Goal: Task Accomplishment & Management: Manage account settings

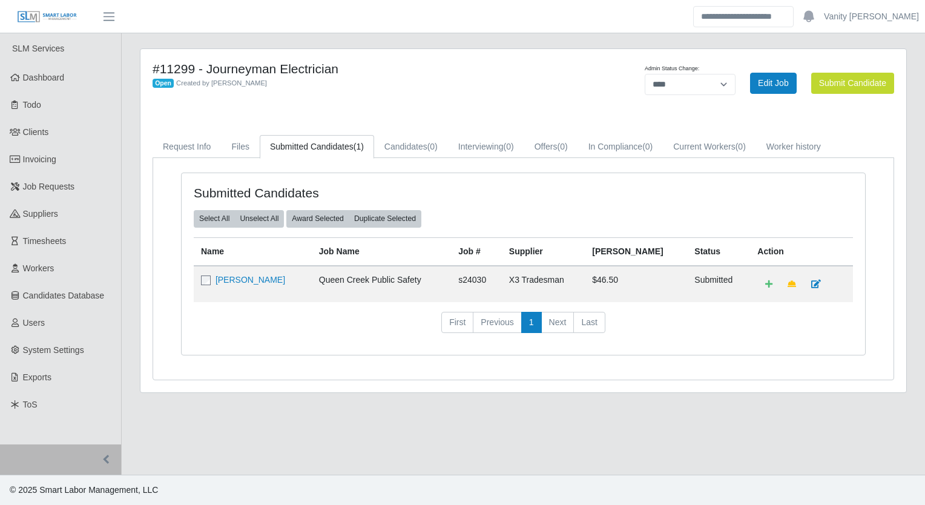
select select "****"
click at [179, 146] on link "Request Info" at bounding box center [187, 147] width 68 height 24
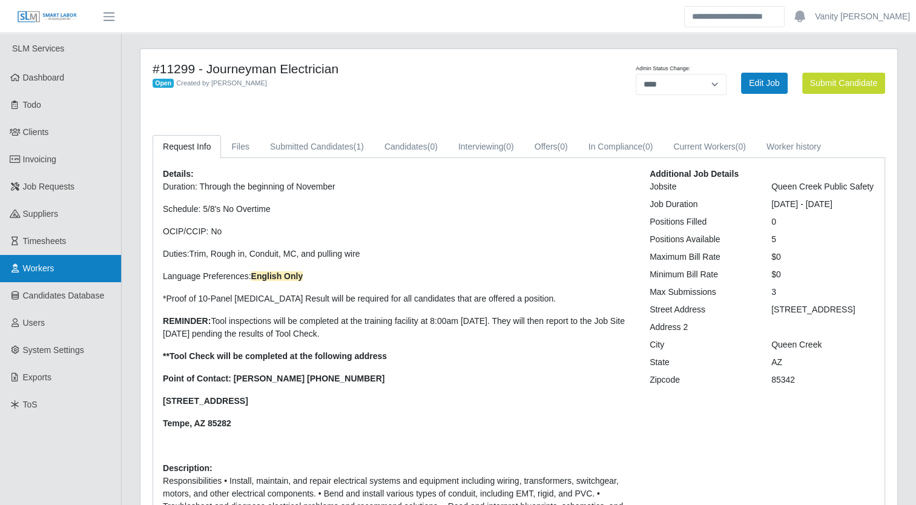
click at [73, 255] on link "Workers" at bounding box center [60, 268] width 121 height 27
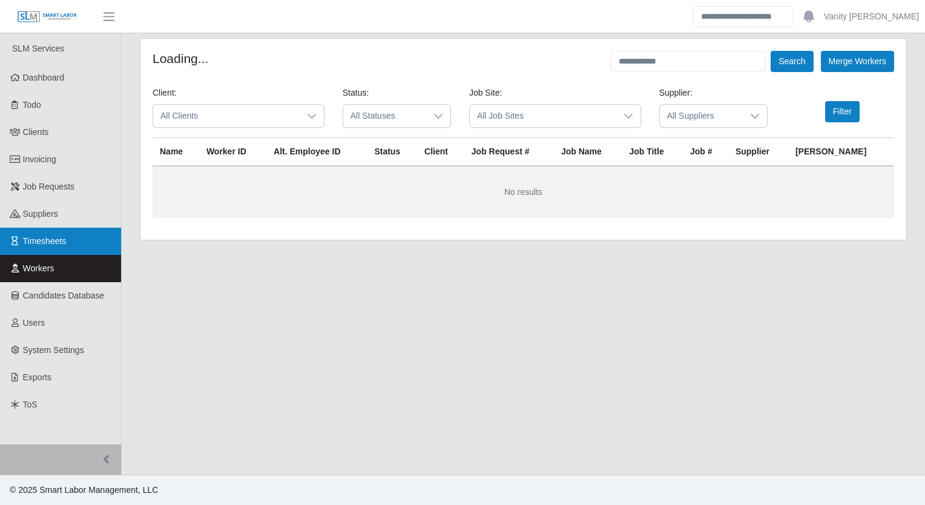
click at [68, 234] on link "Timesheets" at bounding box center [60, 241] width 121 height 27
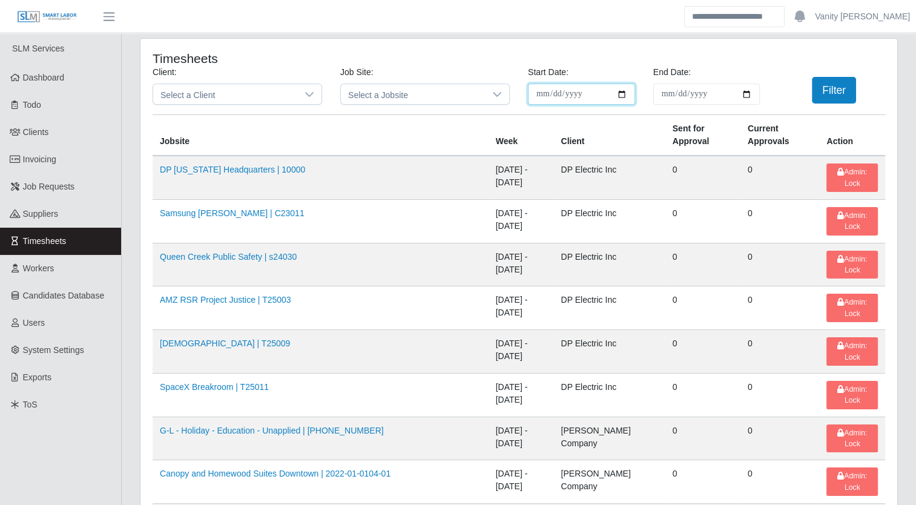
click at [615, 93] on input "**********" at bounding box center [581, 94] width 107 height 21
click at [622, 91] on input "**********" at bounding box center [581, 94] width 107 height 21
type input "**********"
click at [731, 90] on input "End Date:" at bounding box center [706, 94] width 107 height 21
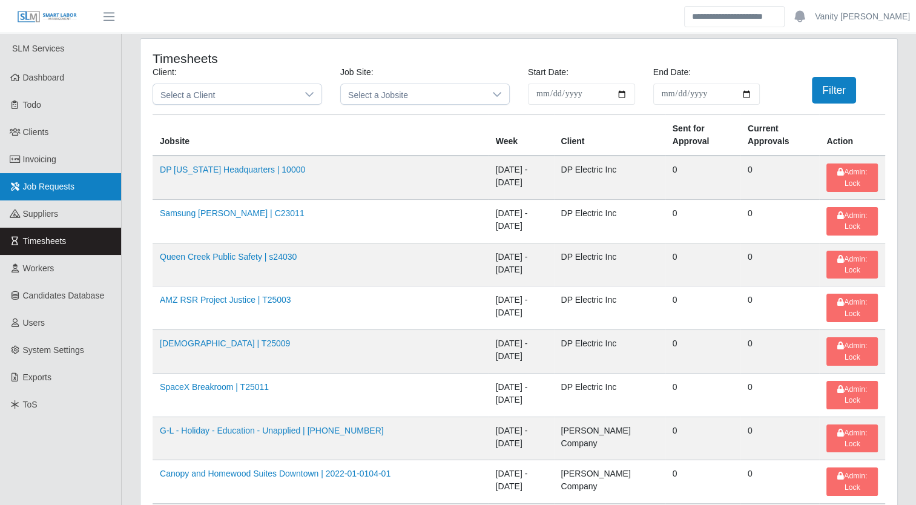
click at [53, 192] on link "Job Requests" at bounding box center [60, 186] width 121 height 27
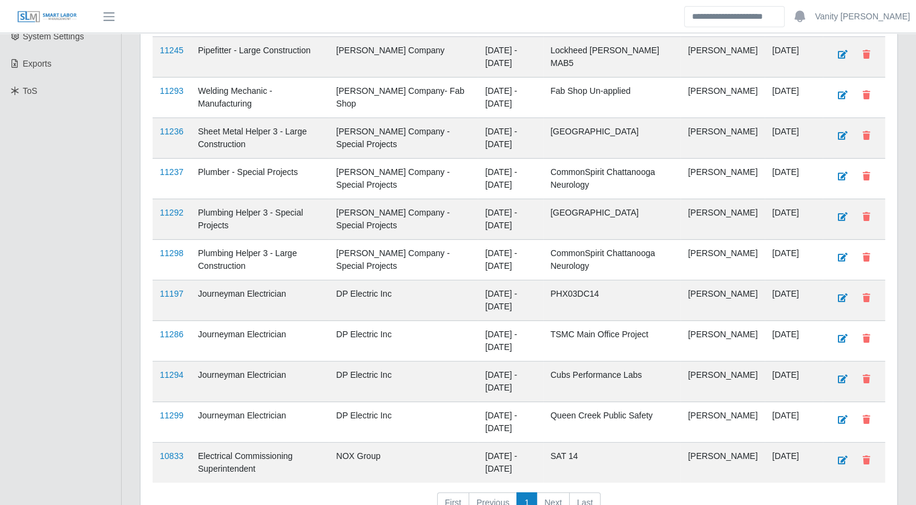
scroll to position [363, 0]
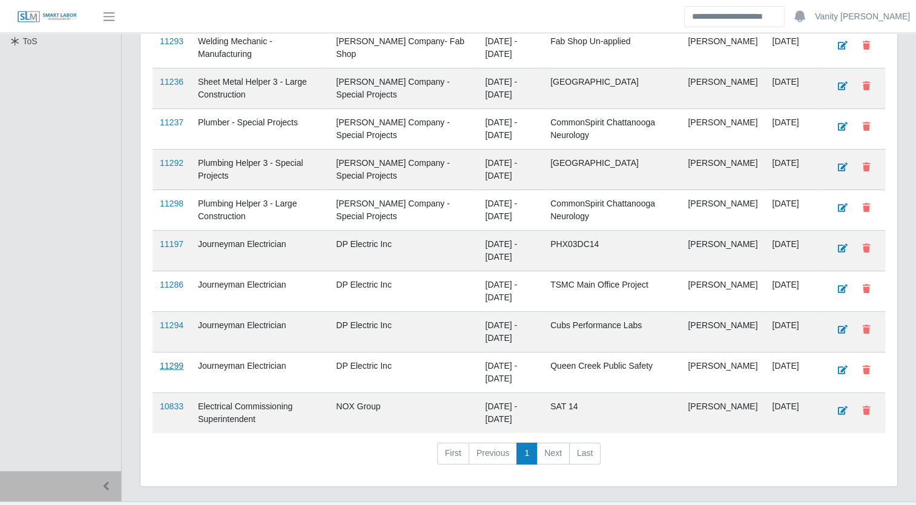
click at [169, 361] on link "11299" at bounding box center [172, 366] width 24 height 10
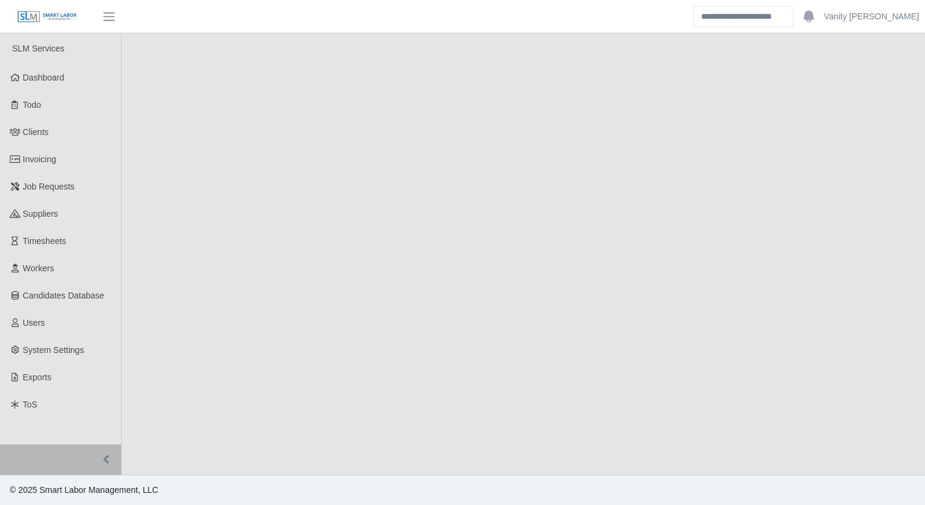
select select "****"
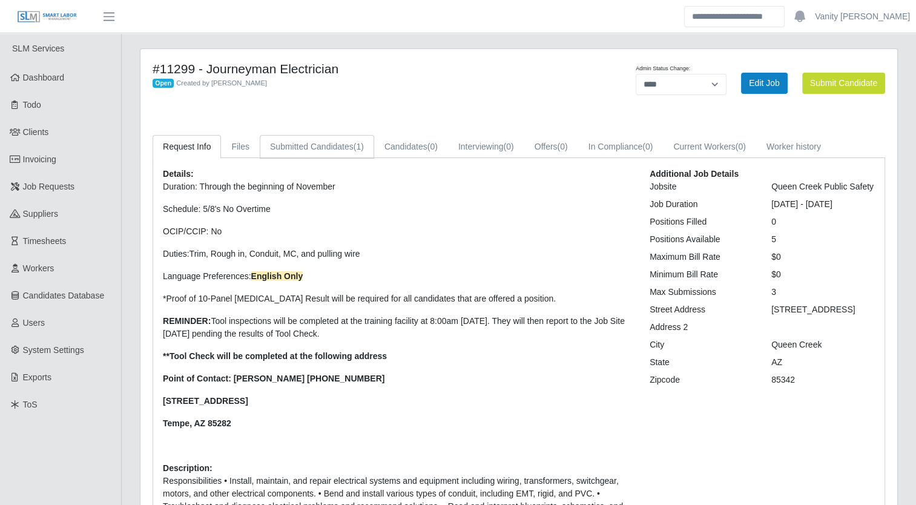
click at [341, 154] on link "Submitted Candidates (1)" at bounding box center [317, 147] width 114 height 24
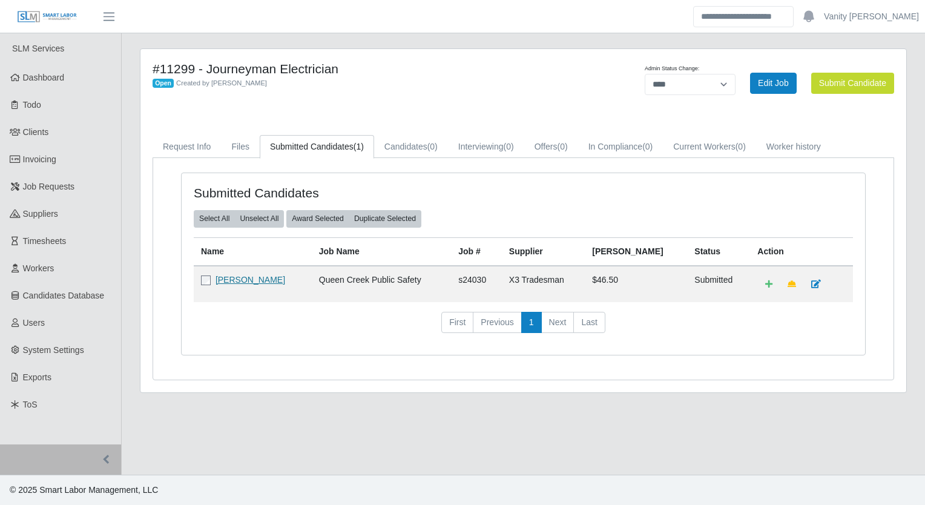
click at [274, 283] on link "[PERSON_NAME]" at bounding box center [250, 280] width 70 height 10
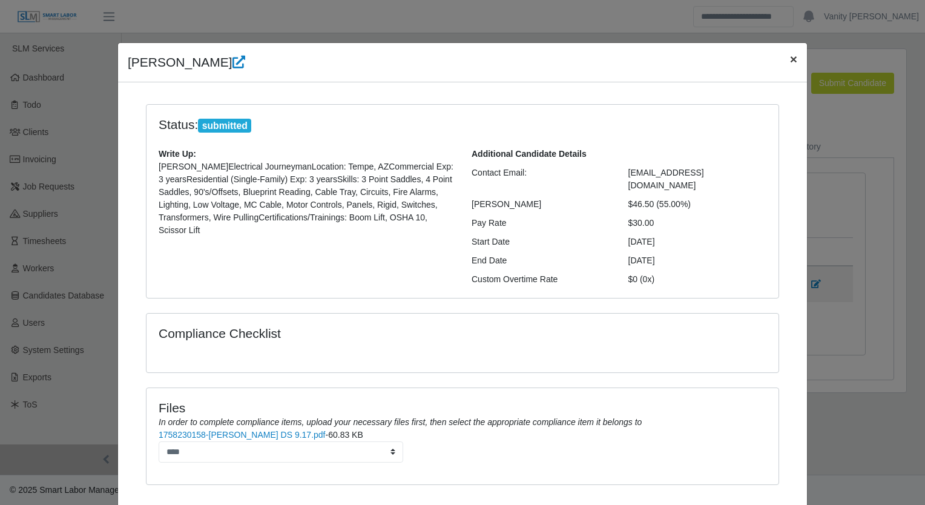
click at [790, 62] on span "×" at bounding box center [793, 59] width 7 height 14
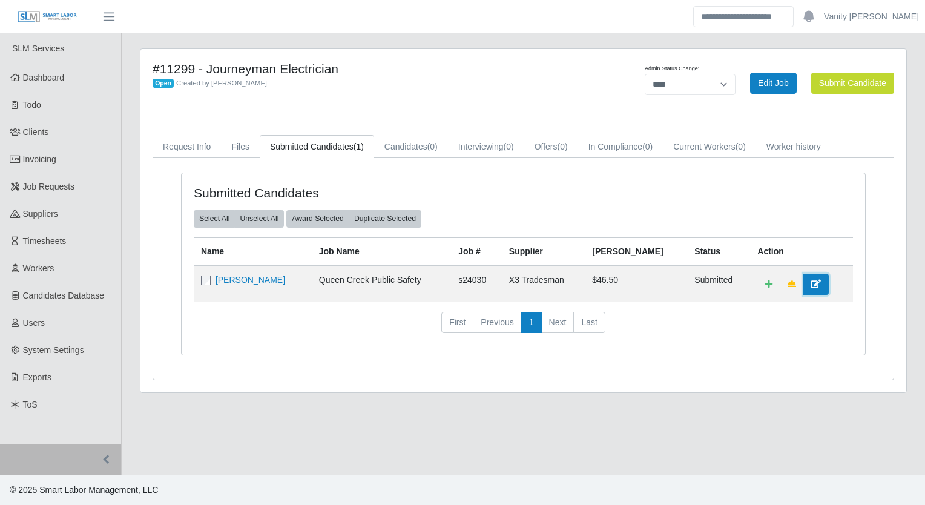
click at [814, 281] on link at bounding box center [815, 284] width 25 height 21
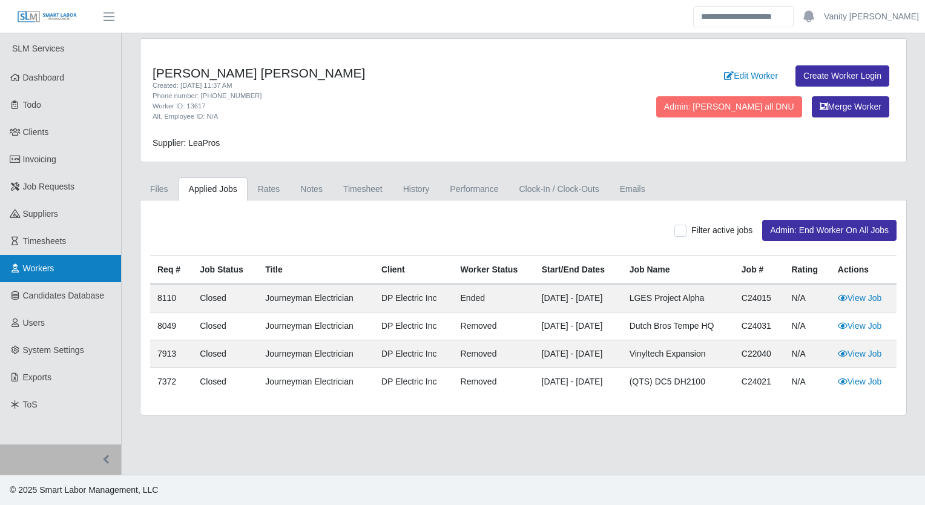
click at [44, 268] on span "Workers" at bounding box center [38, 268] width 31 height 10
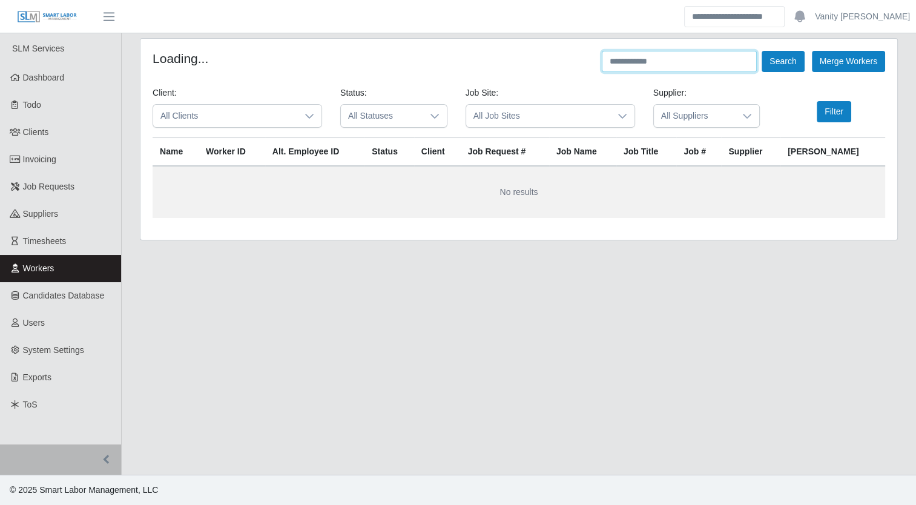
click at [705, 68] on input "text" at bounding box center [679, 61] width 155 height 21
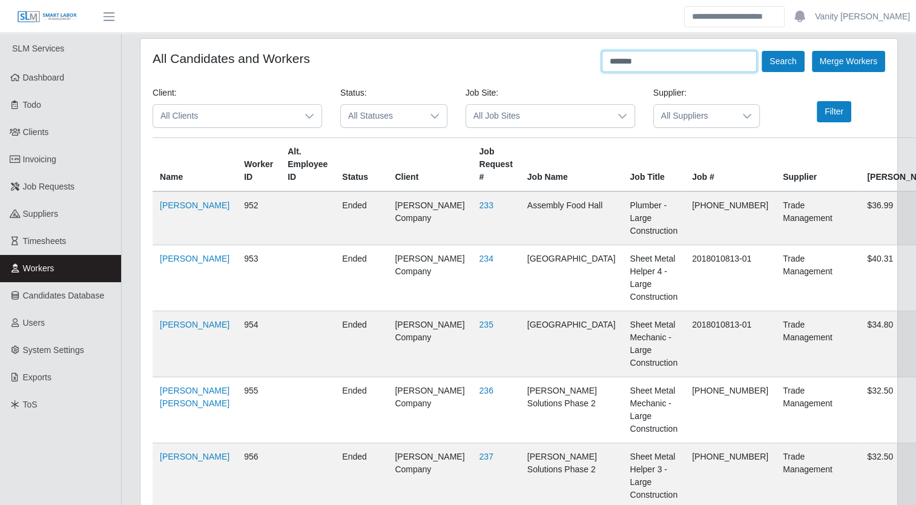
click at [762, 51] on button "Search" at bounding box center [783, 61] width 42 height 21
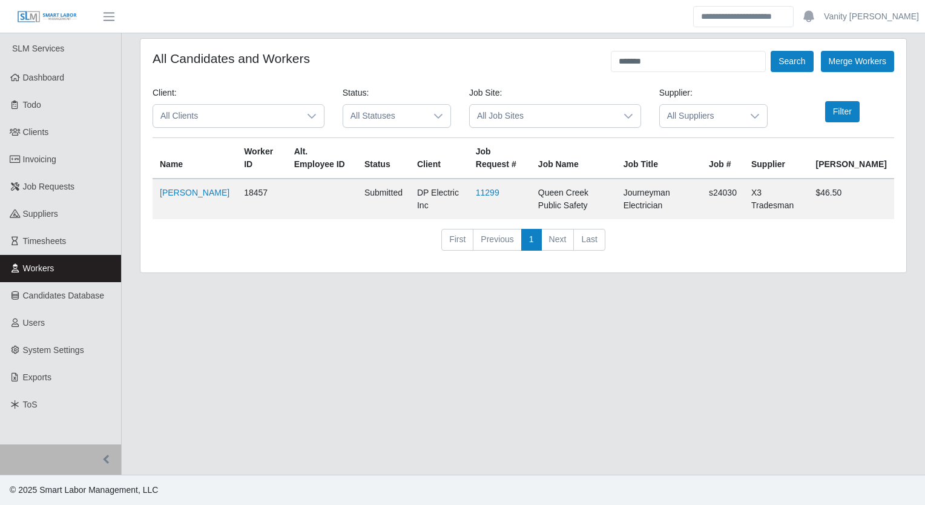
click at [172, 185] on td "Cherish Wauneka" at bounding box center [195, 199] width 84 height 41
click at [172, 193] on link "Cherish Wauneka" at bounding box center [195, 193] width 70 height 10
drag, startPoint x: 671, startPoint y: 61, endPoint x: 581, endPoint y: 79, distance: 91.9
click at [582, 79] on form "All Candidates and Workers ******* Search Merge Workers Client: All Clients Sta…" at bounding box center [524, 155] width 742 height 209
type input "**********"
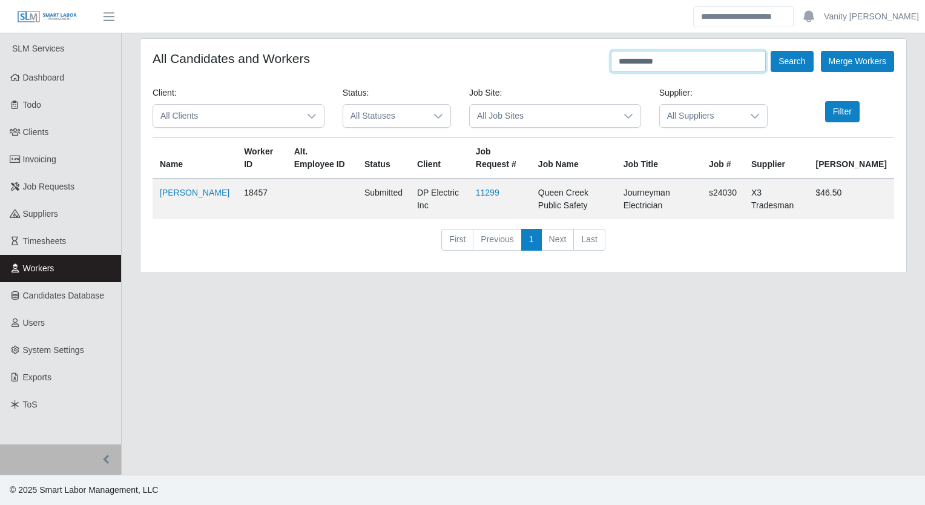
click at [771, 51] on button "Search" at bounding box center [792, 61] width 42 height 21
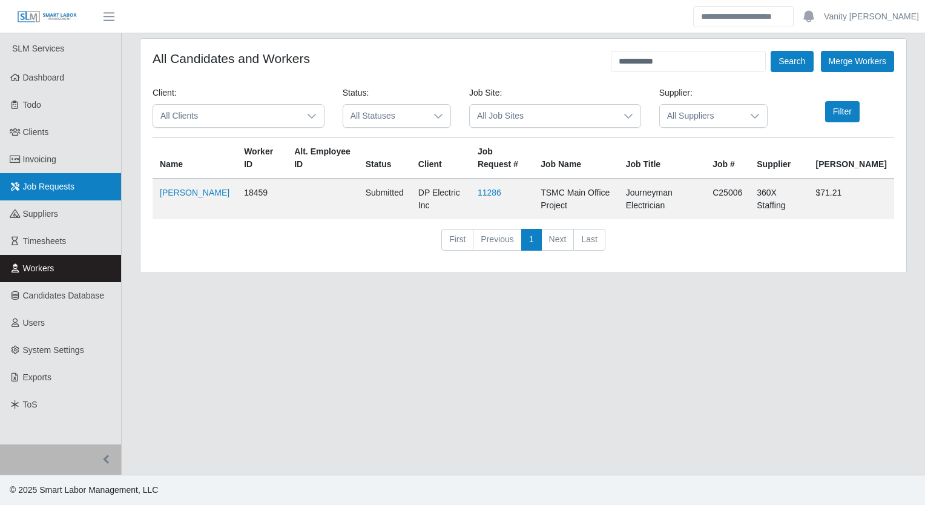
click at [48, 182] on span "Job Requests" at bounding box center [49, 187] width 52 height 10
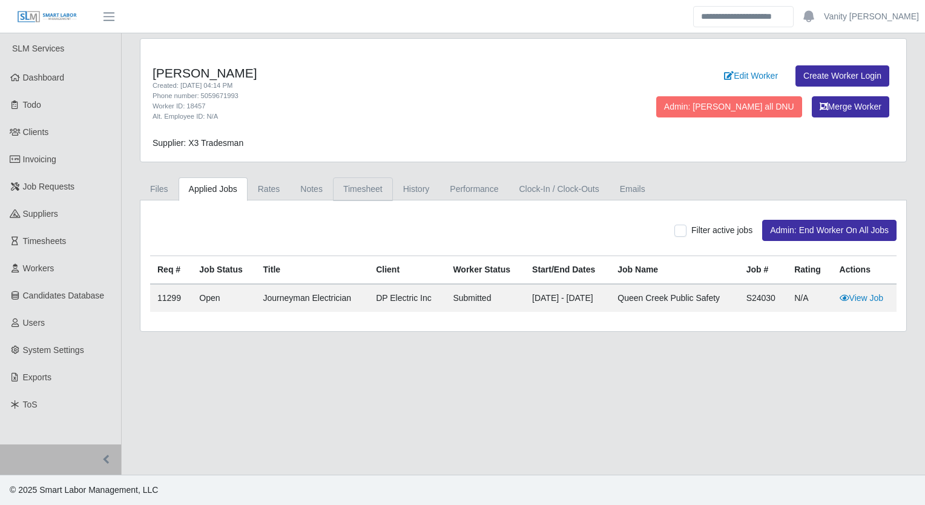
click at [348, 188] on link "Timesheet" at bounding box center [363, 189] width 60 height 24
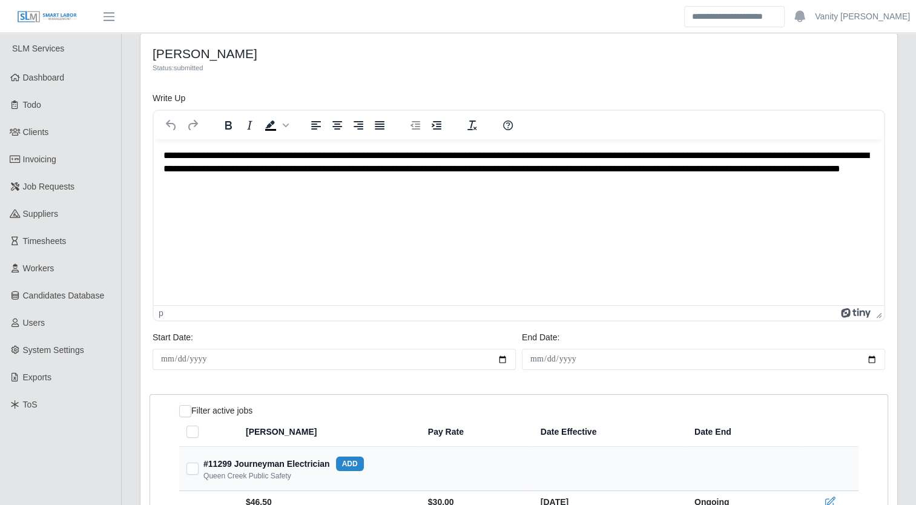
click at [211, 157] on p "**********" at bounding box center [518, 169] width 711 height 41
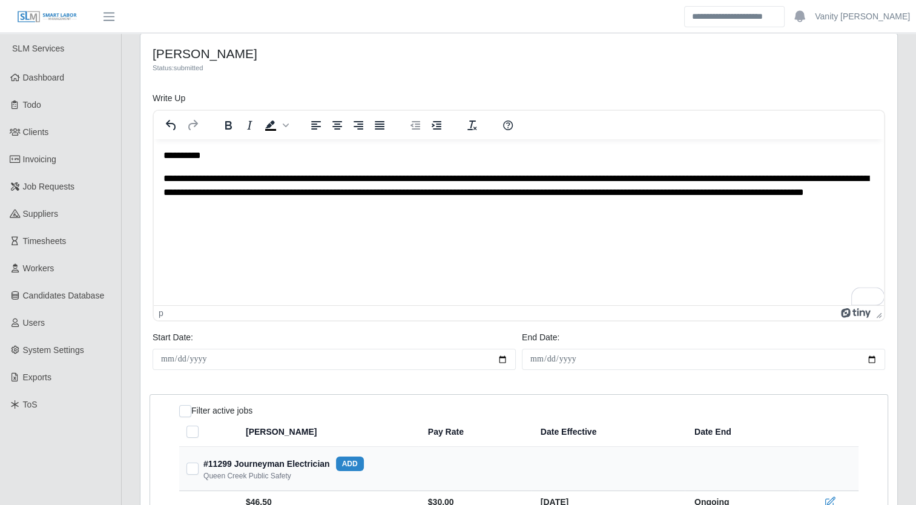
click at [257, 182] on p "**********" at bounding box center [518, 192] width 711 height 41
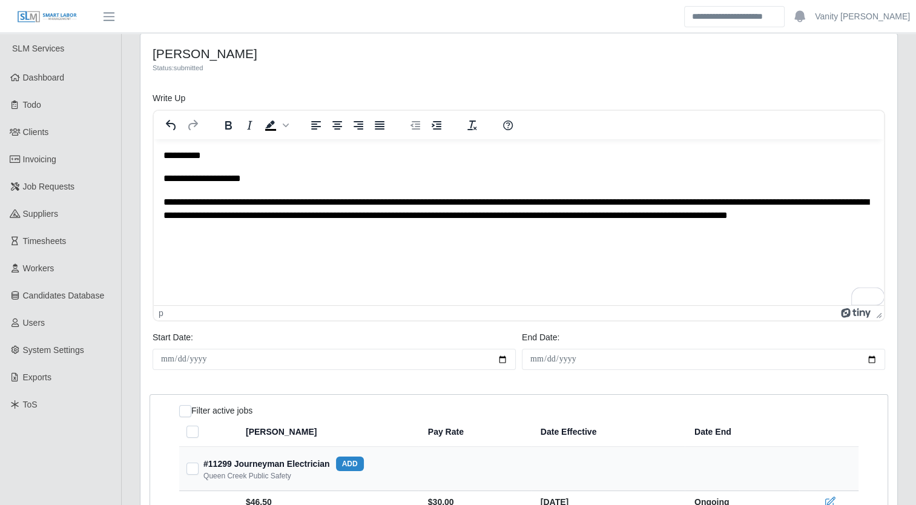
click at [249, 203] on p "**********" at bounding box center [518, 216] width 711 height 41
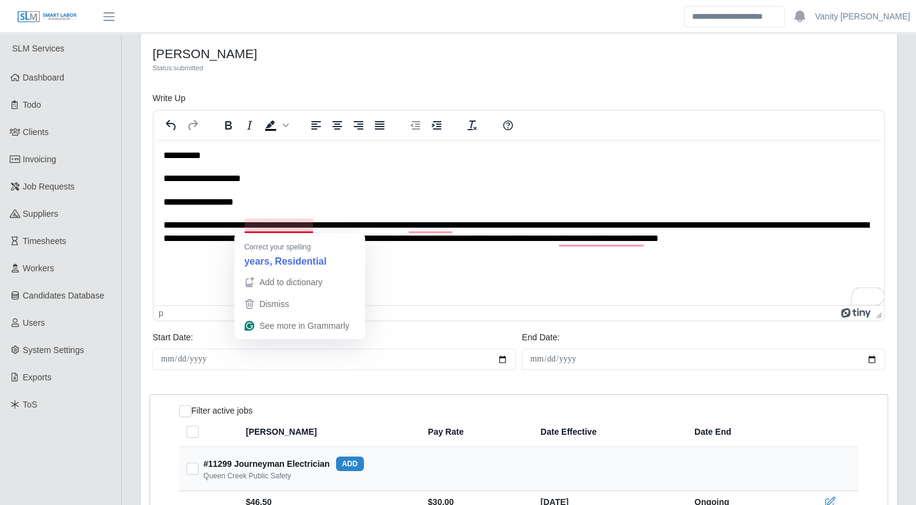
click at [269, 226] on p "**********" at bounding box center [518, 232] width 711 height 27
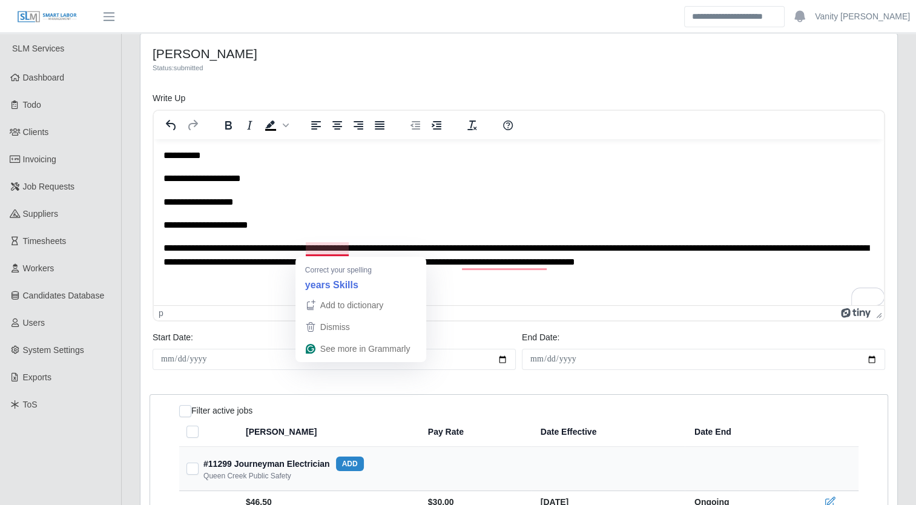
click at [327, 248] on p "**********" at bounding box center [518, 255] width 711 height 27
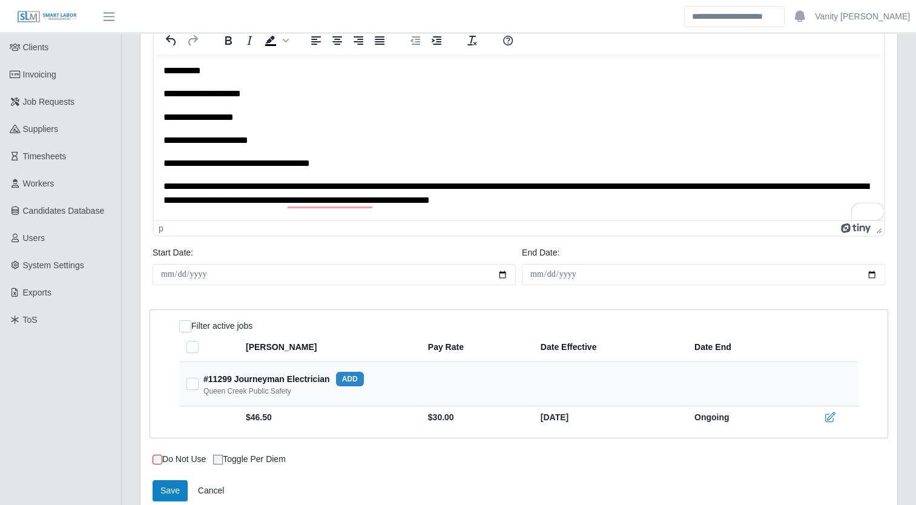
scroll to position [121, 0]
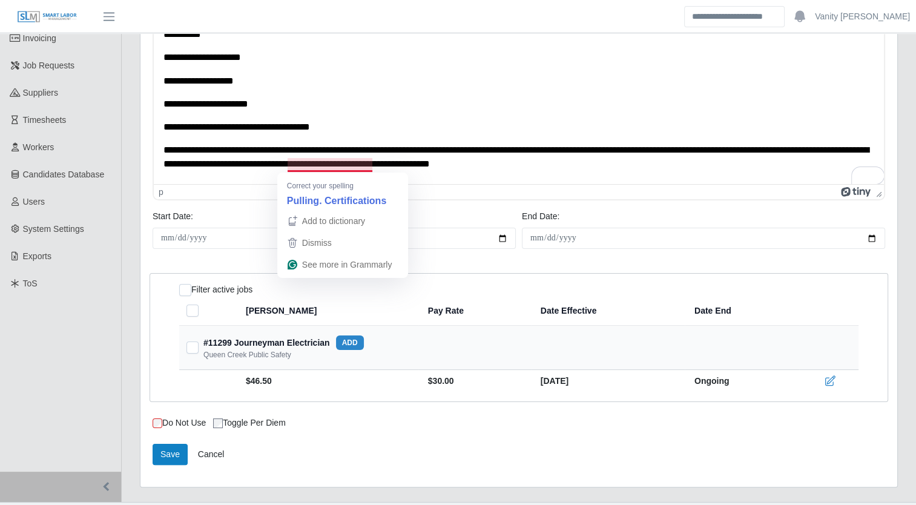
click at [318, 165] on p "**********" at bounding box center [518, 156] width 711 height 27
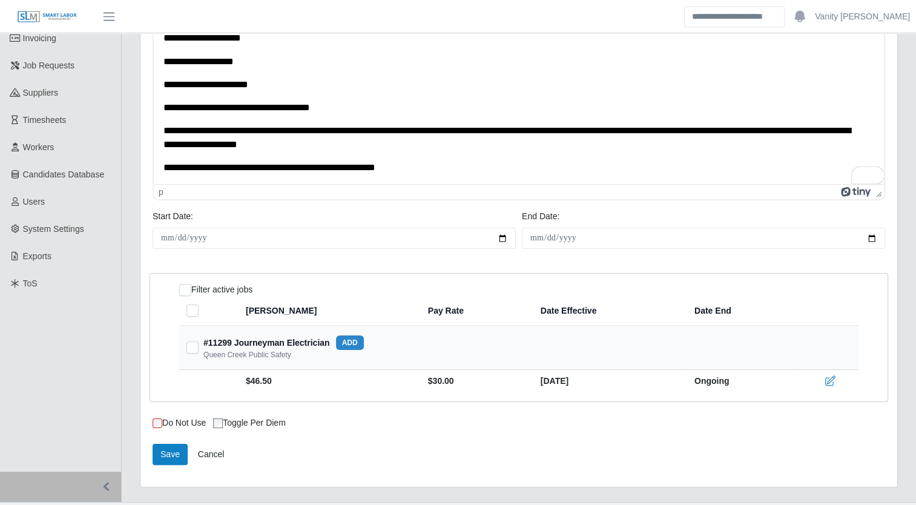
scroll to position [19, 0]
click at [181, 448] on button "Save" at bounding box center [170, 454] width 35 height 21
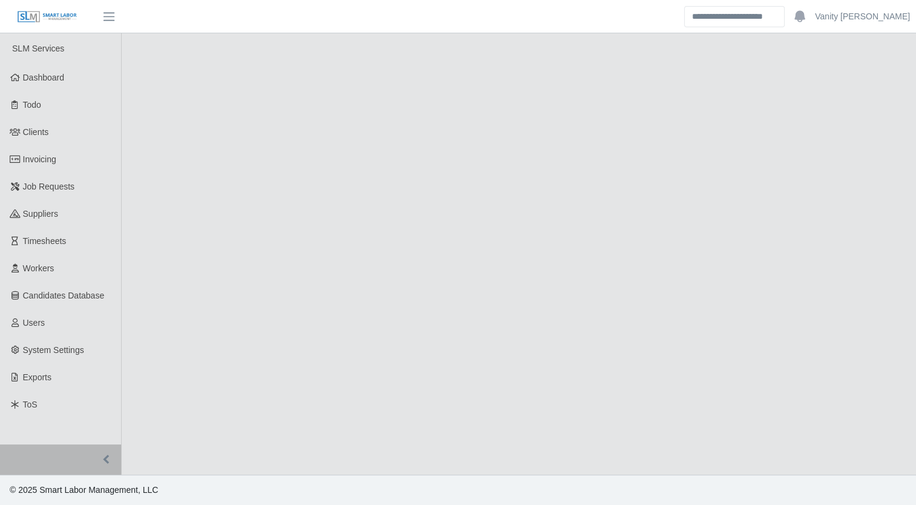
select select "****"
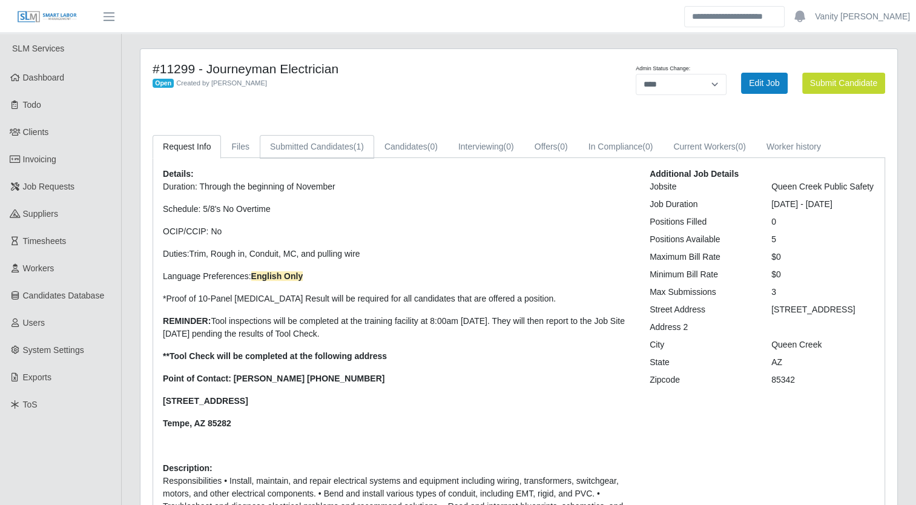
click at [305, 153] on link "Submitted Candidates (1)" at bounding box center [317, 147] width 114 height 24
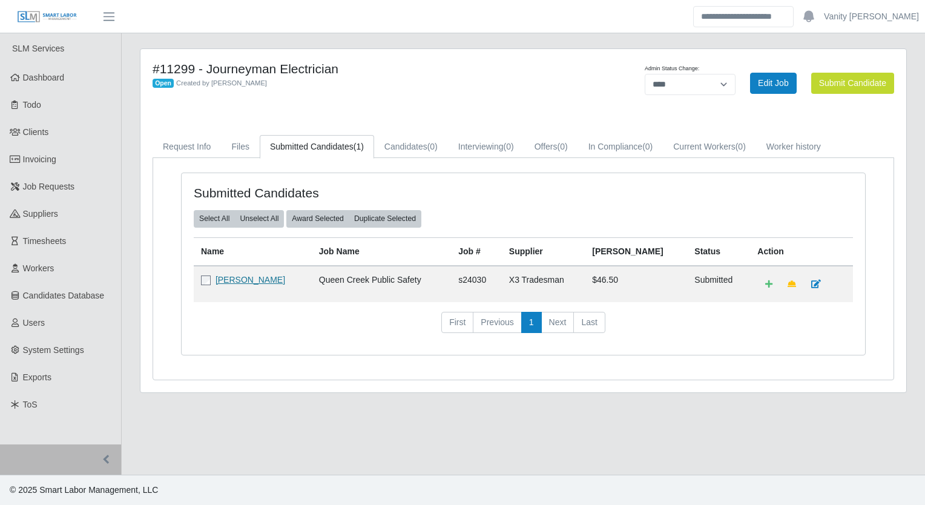
click at [245, 280] on link "[PERSON_NAME]" at bounding box center [250, 280] width 70 height 10
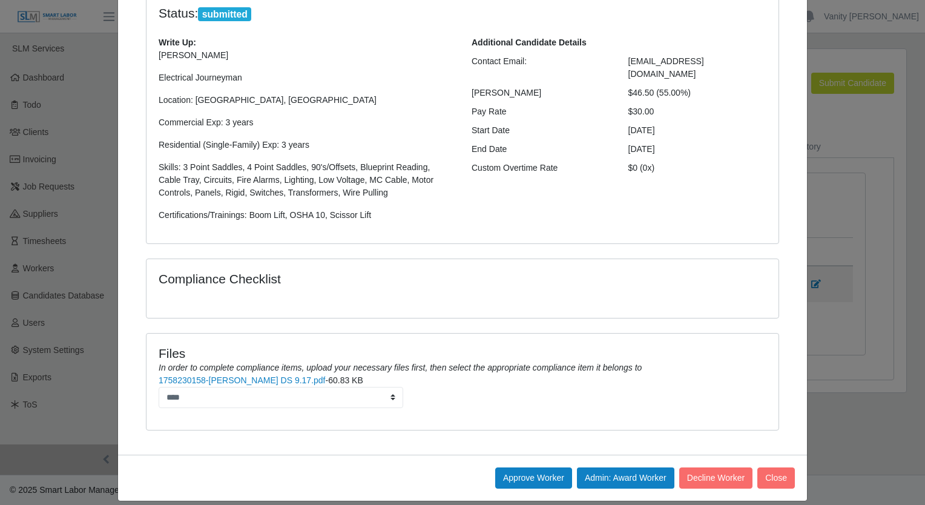
scroll to position [123, 0]
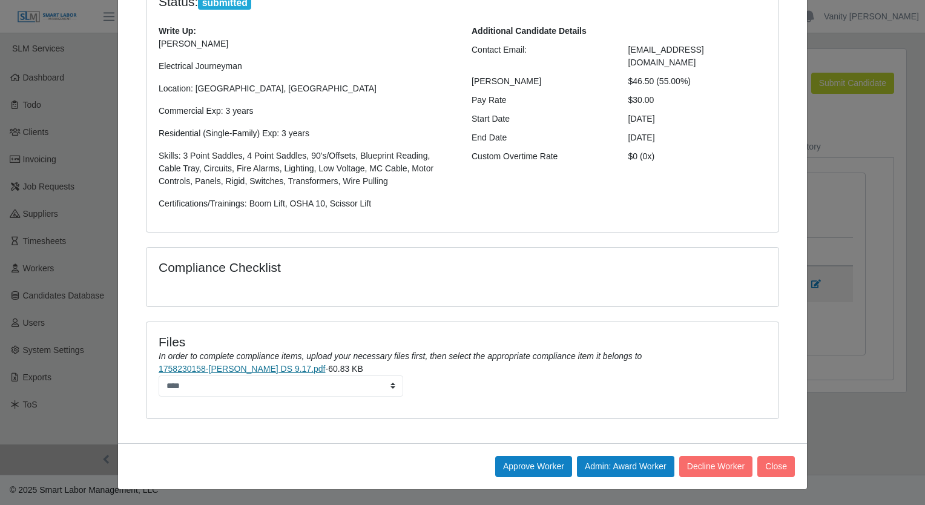
click at [194, 369] on link "1758230158-Cherish W. DS 9.17.pdf" at bounding box center [242, 369] width 167 height 10
click at [525, 470] on button "Approve Worker" at bounding box center [533, 466] width 77 height 21
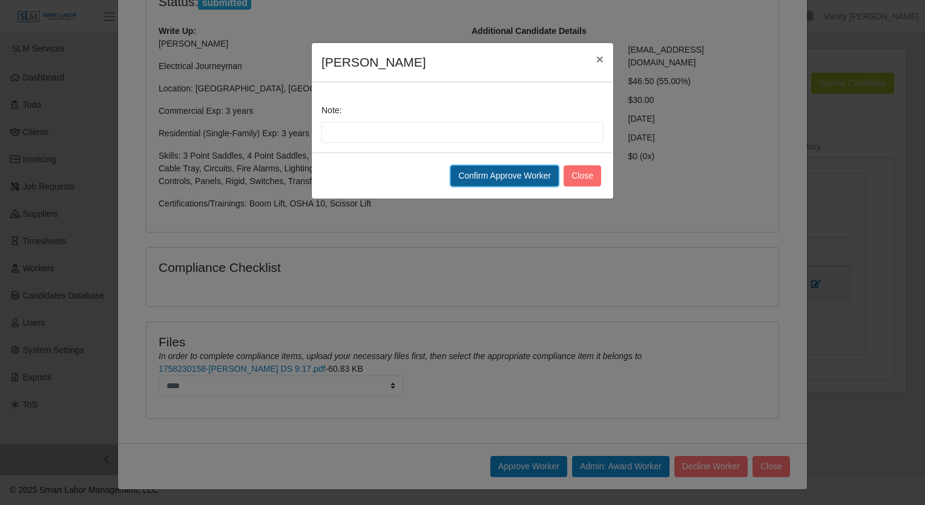
click at [516, 180] on button "Confirm Approve Worker" at bounding box center [504, 175] width 108 height 21
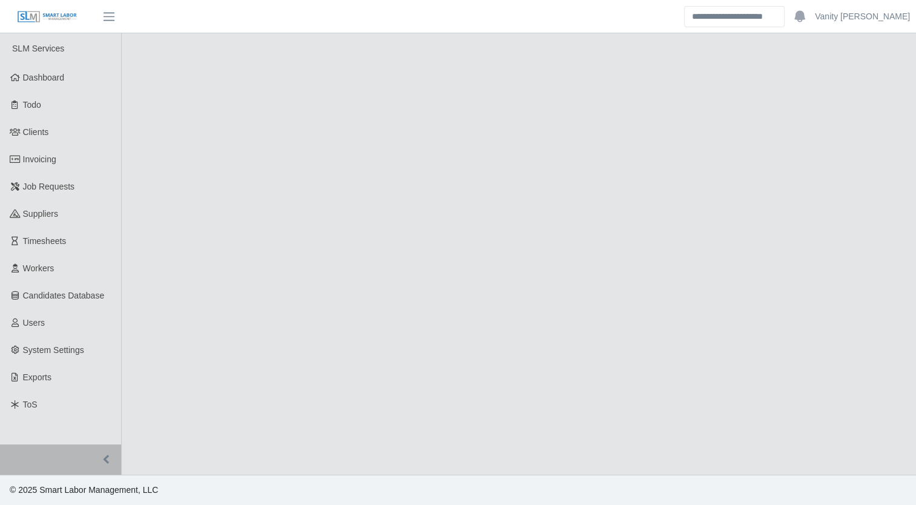
select select "****"
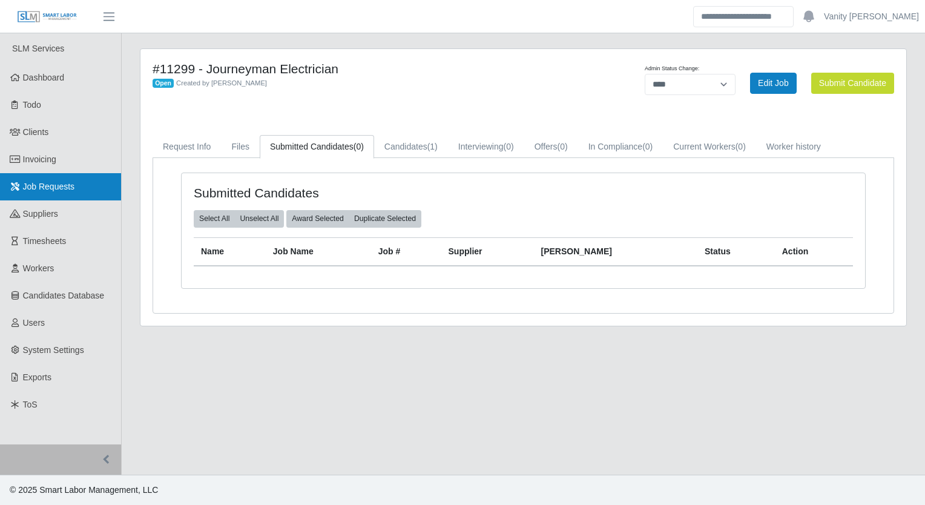
click at [73, 190] on link "Job Requests" at bounding box center [60, 186] width 121 height 27
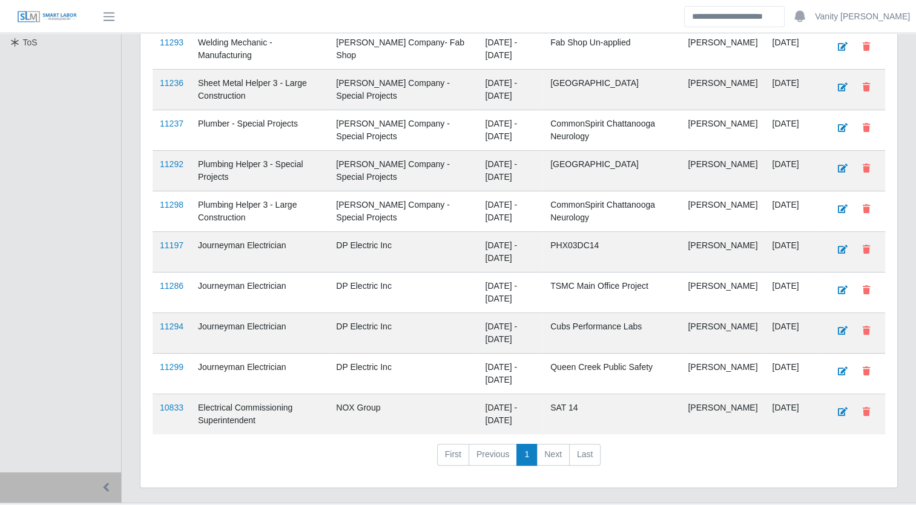
scroll to position [363, 0]
click at [166, 324] on link "11294" at bounding box center [172, 325] width 24 height 10
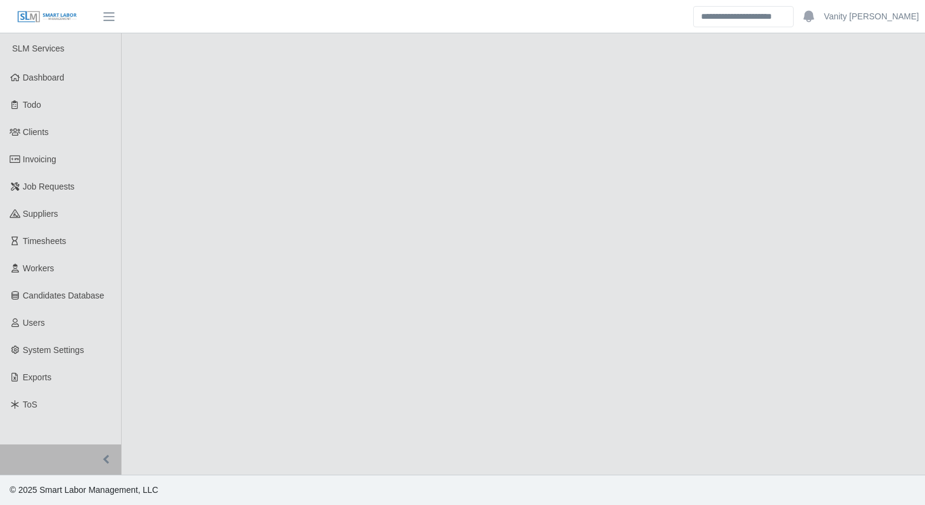
select select "****"
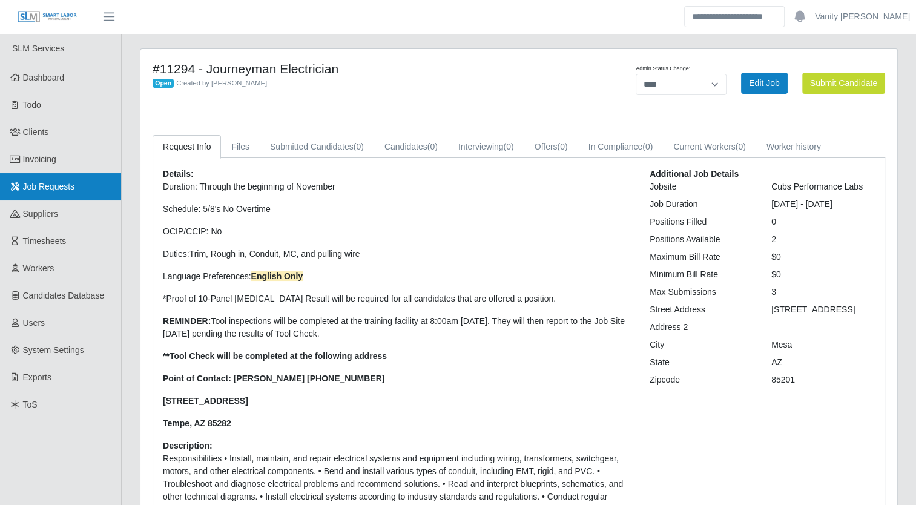
click at [90, 197] on link "Job Requests" at bounding box center [60, 186] width 121 height 27
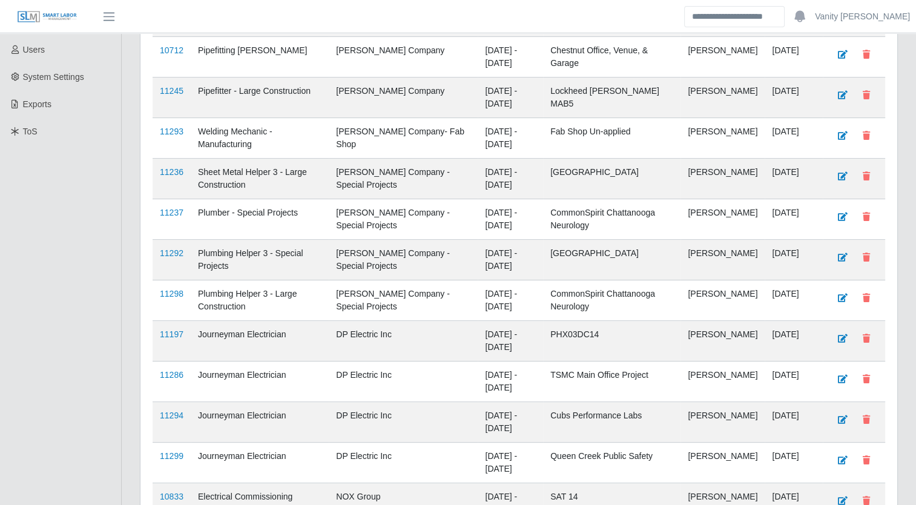
scroll to position [303, 0]
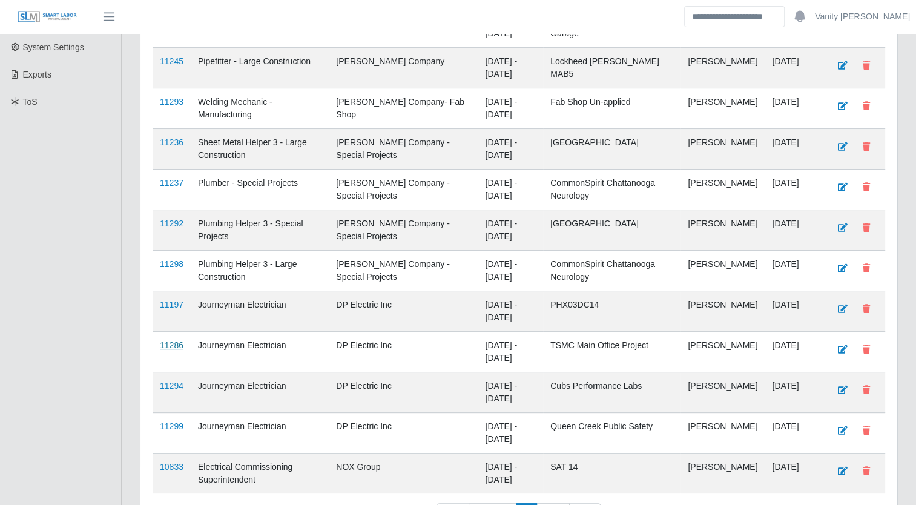
click at [167, 341] on link "11286" at bounding box center [172, 345] width 24 height 10
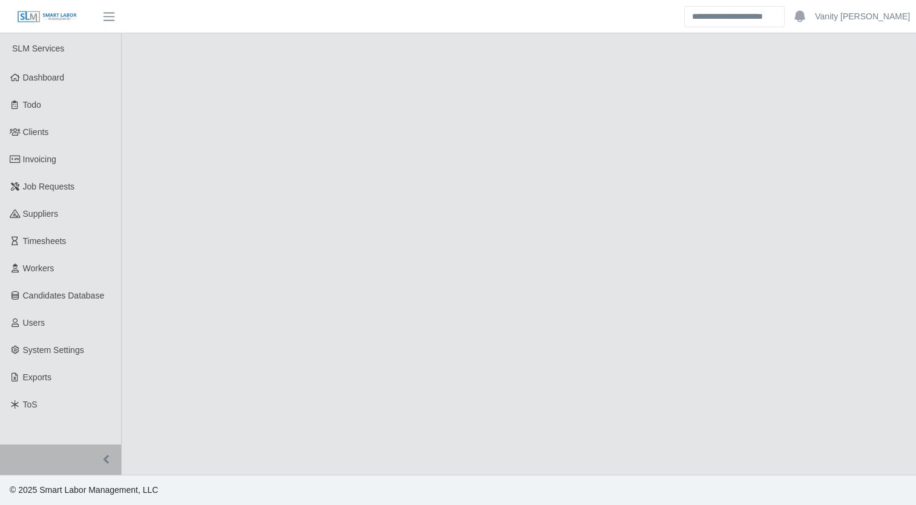
select select "****"
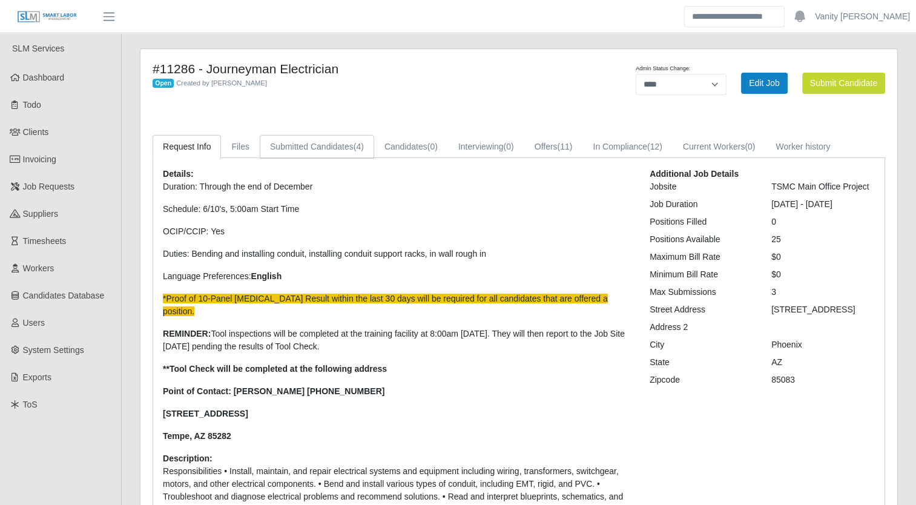
click at [317, 156] on link "Submitted Candidates (4)" at bounding box center [317, 147] width 114 height 24
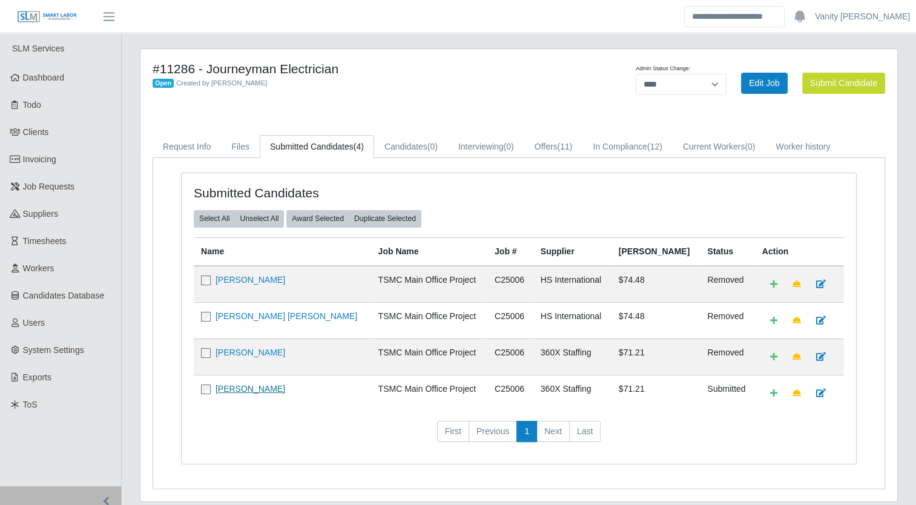
click at [247, 387] on link "Shane Woody" at bounding box center [250, 389] width 70 height 10
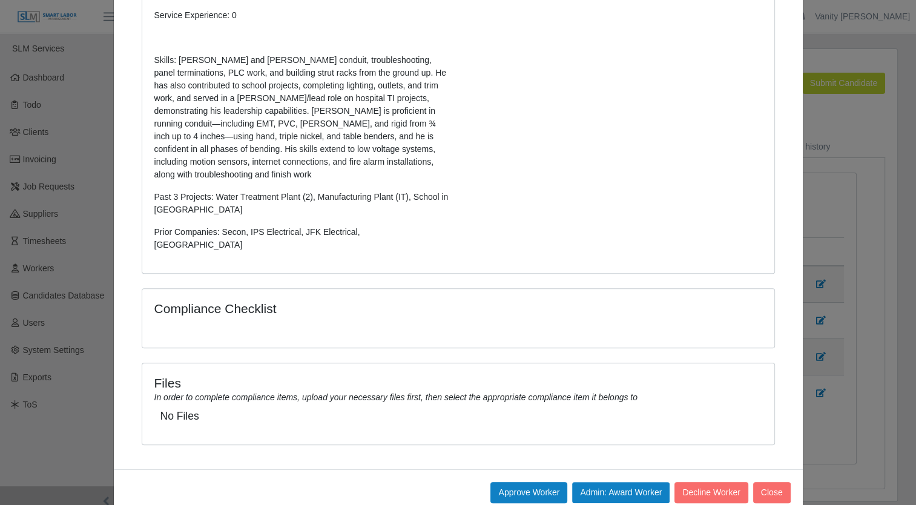
scroll to position [5, 0]
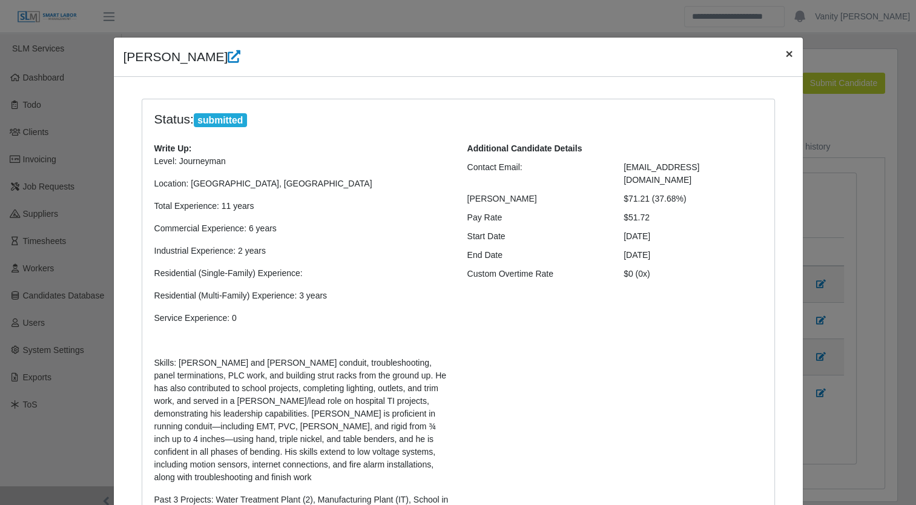
click at [785, 55] on span "×" at bounding box center [788, 54] width 7 height 14
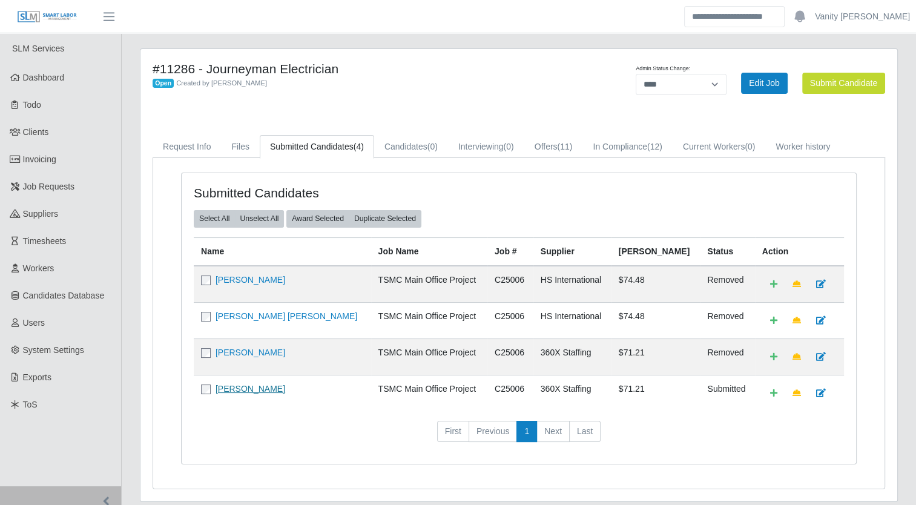
click at [250, 389] on link "Shane Woody" at bounding box center [250, 389] width 70 height 10
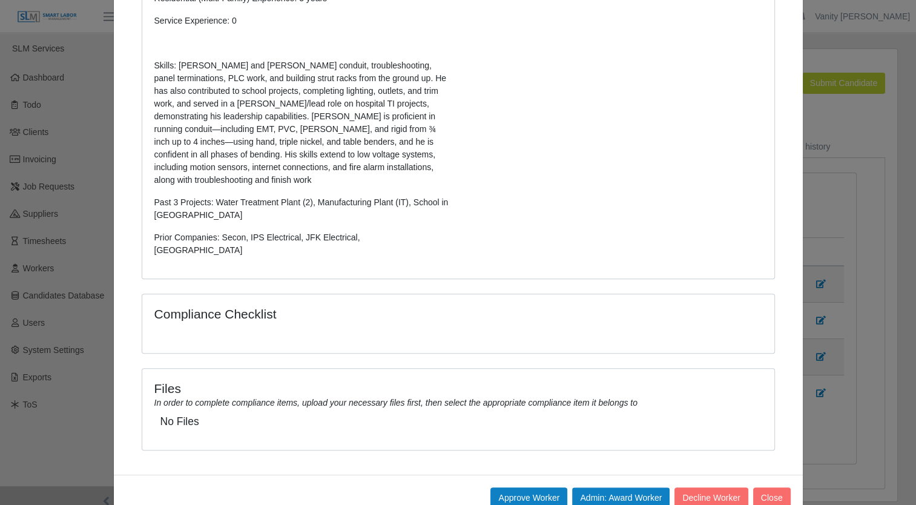
scroll to position [308, 0]
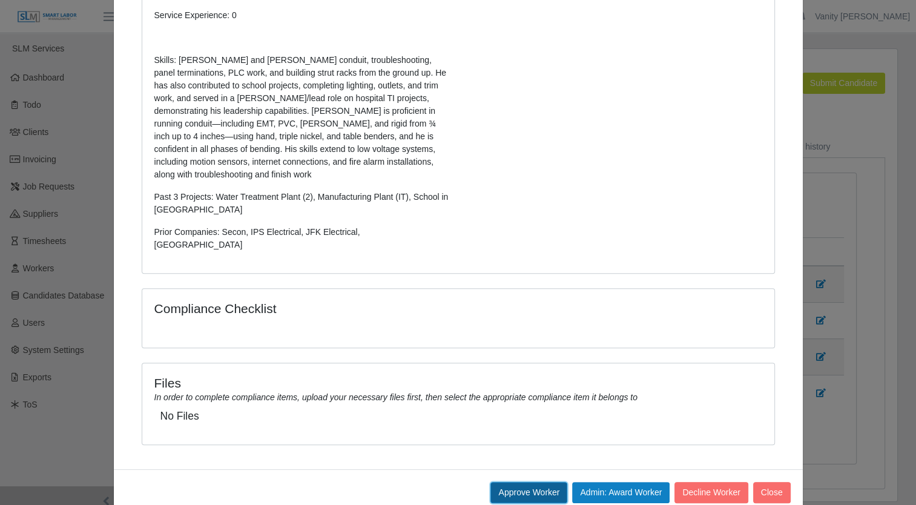
click at [544, 482] on button "Approve Worker" at bounding box center [528, 492] width 77 height 21
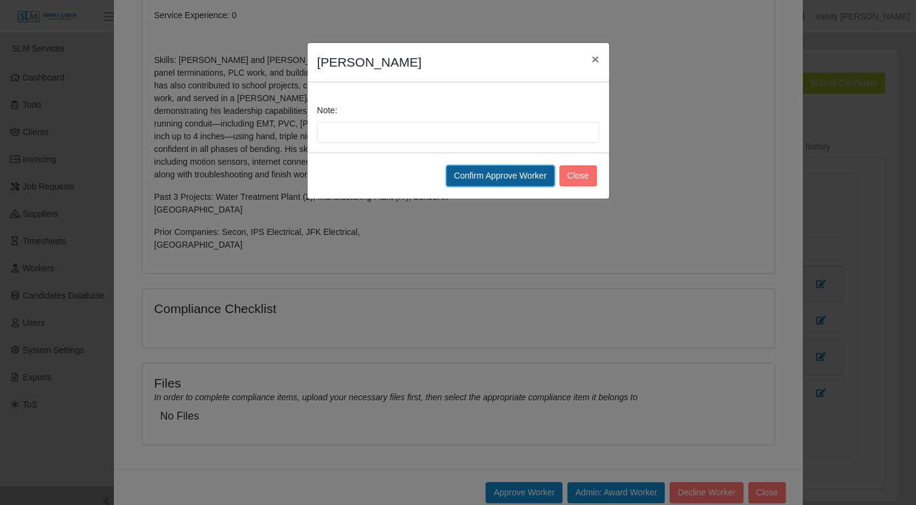
click at [481, 176] on button "Confirm Approve Worker" at bounding box center [500, 175] width 108 height 21
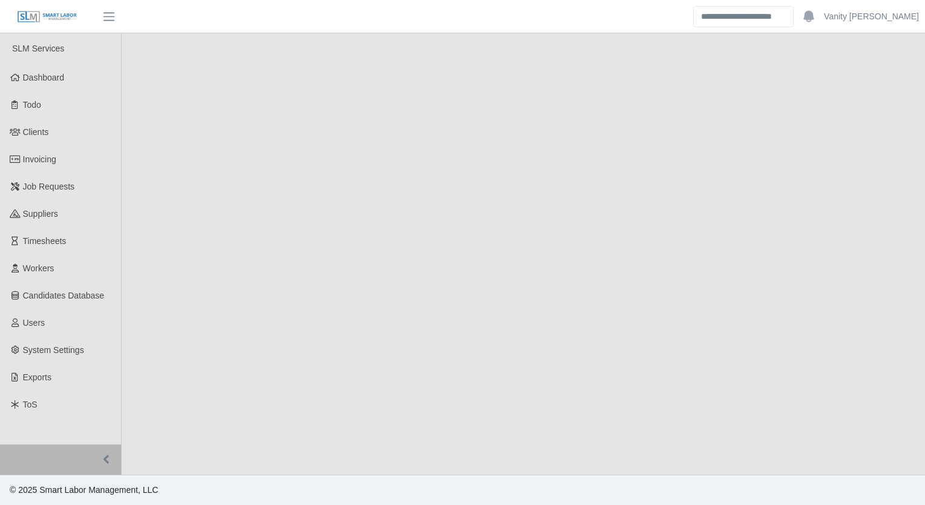
select select "****"
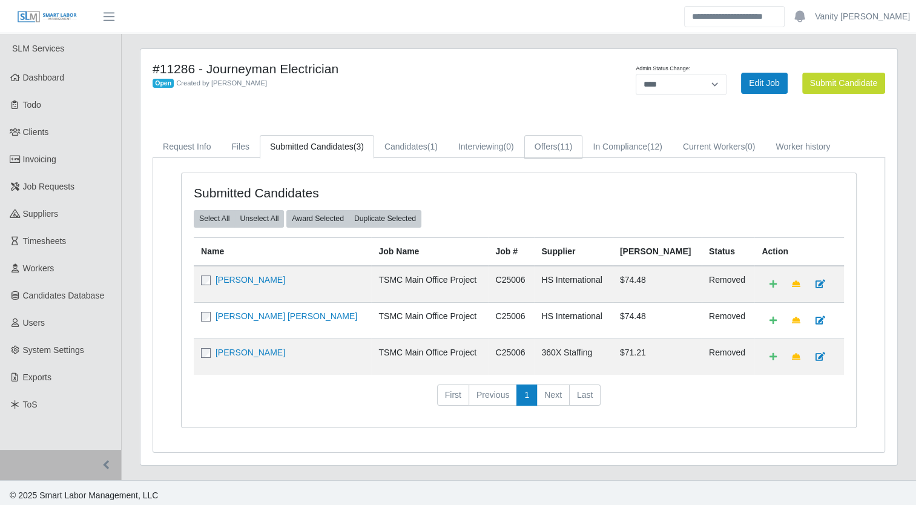
click at [535, 144] on link "Offers (11)" at bounding box center [553, 147] width 59 height 24
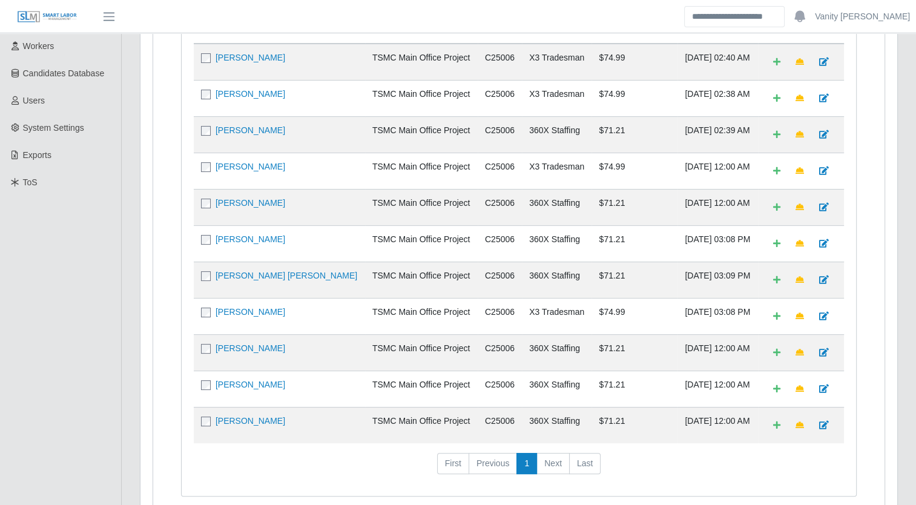
scroll to position [242, 0]
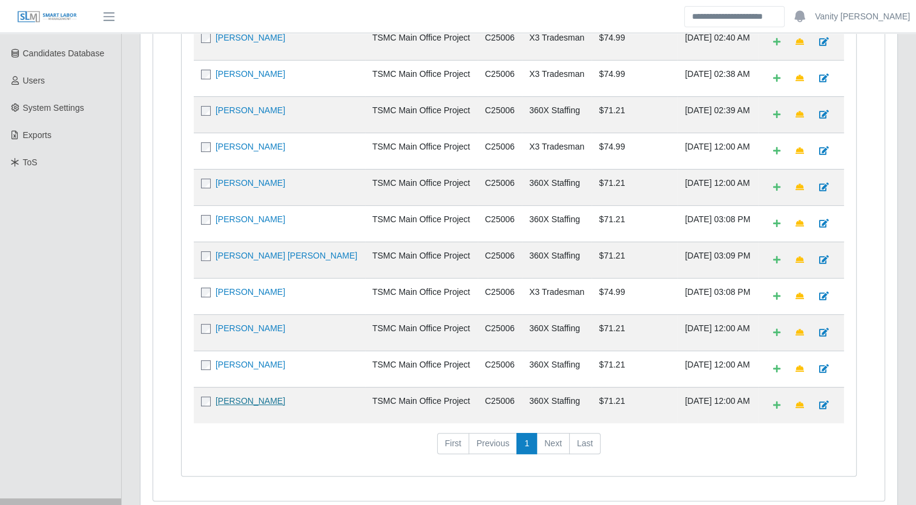
click at [234, 396] on link "Julio Quintana" at bounding box center [250, 401] width 70 height 10
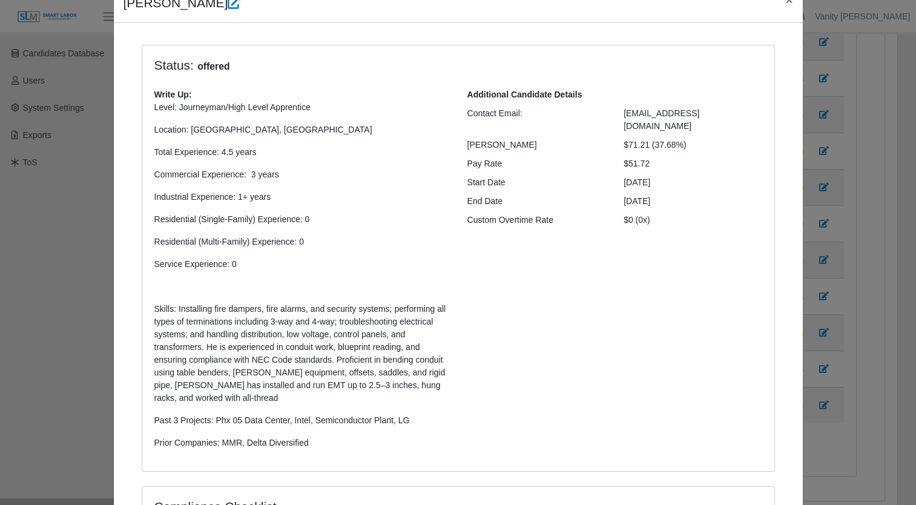
scroll to position [0, 0]
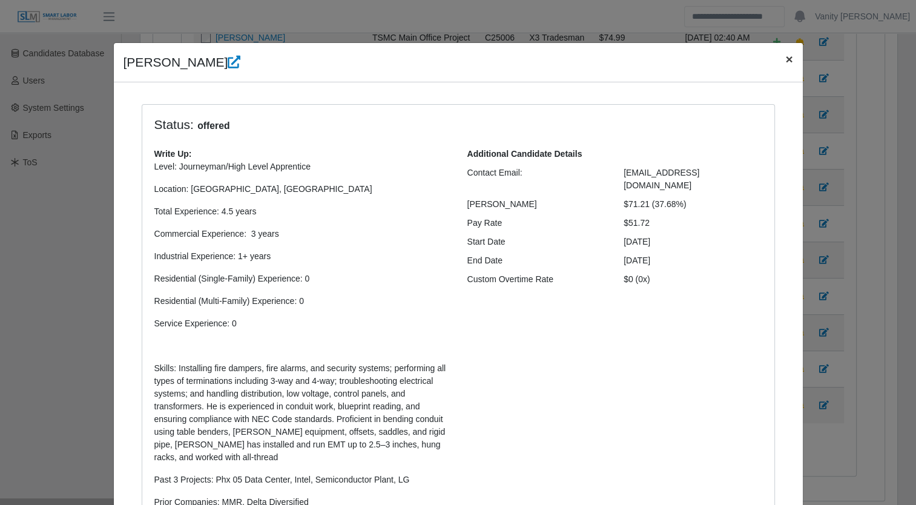
click at [785, 59] on span "×" at bounding box center [788, 59] width 7 height 14
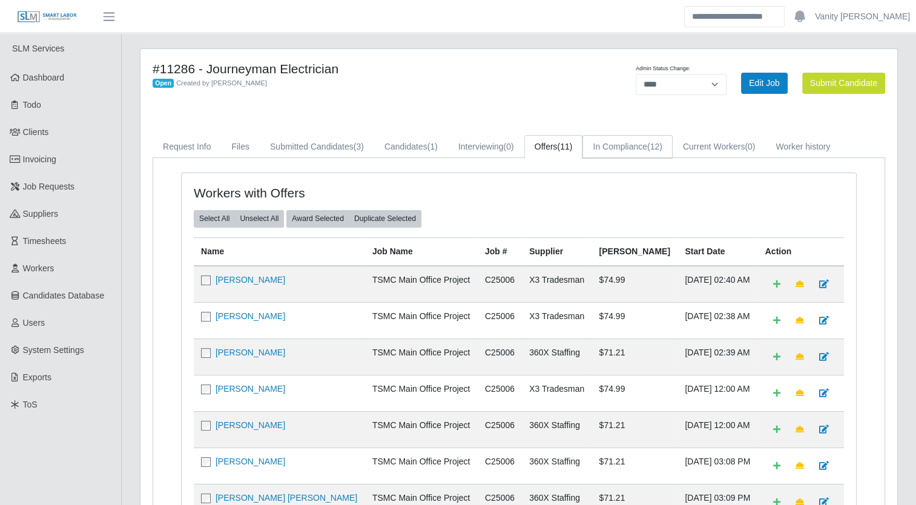
click at [642, 151] on link "In Compliance (12)" at bounding box center [627, 147] width 90 height 24
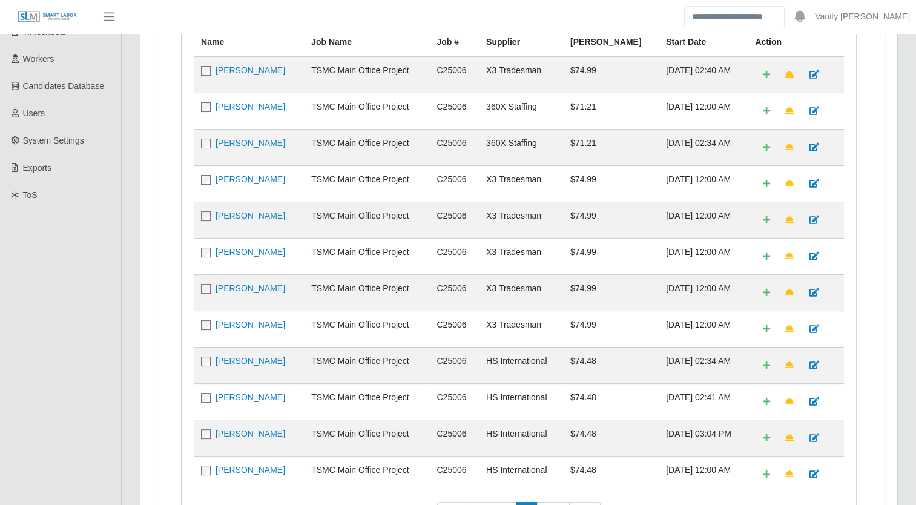
scroll to position [84, 0]
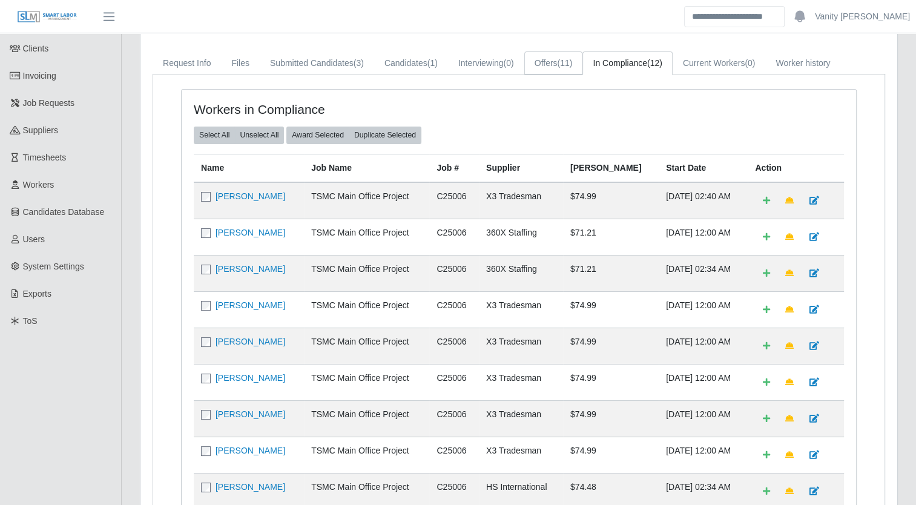
click at [564, 69] on link "Offers (11)" at bounding box center [553, 63] width 59 height 24
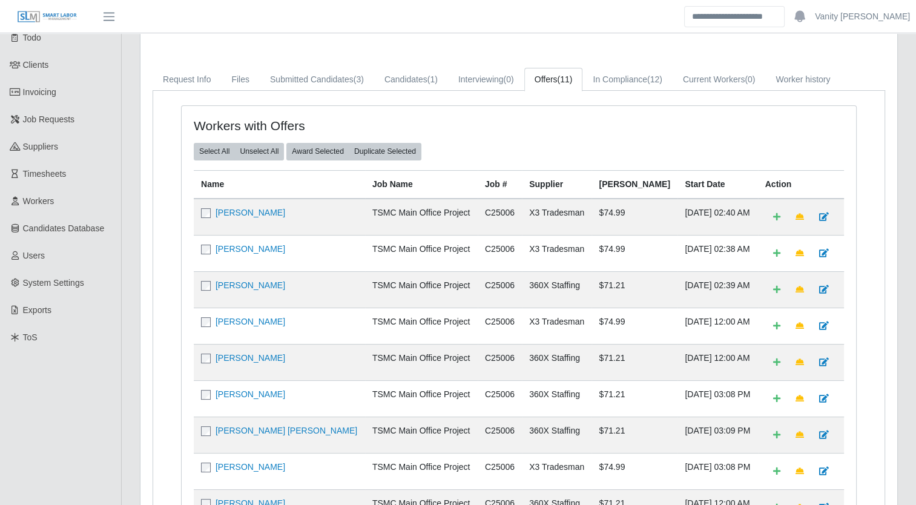
scroll to position [48, 0]
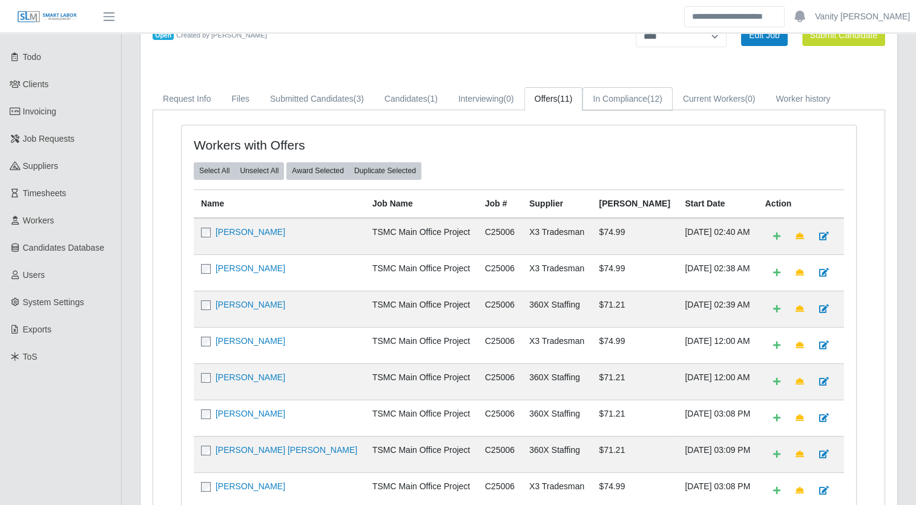
click at [627, 96] on link "In Compliance (12)" at bounding box center [627, 99] width 90 height 24
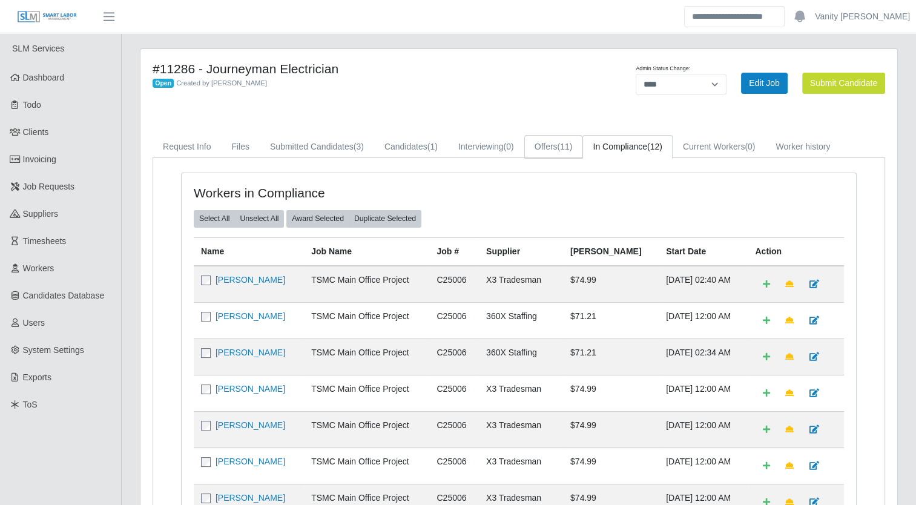
click at [550, 150] on link "Offers (11)" at bounding box center [553, 147] width 59 height 24
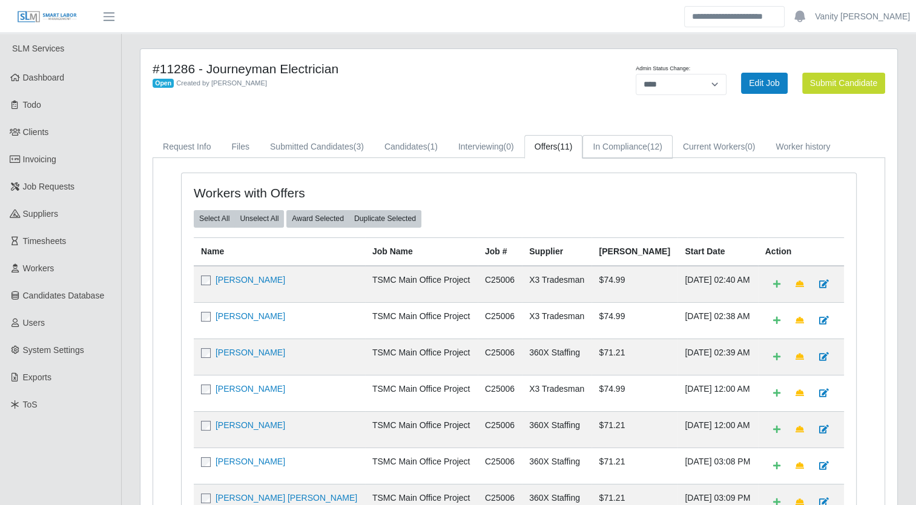
click at [631, 146] on link "In Compliance (12)" at bounding box center [627, 147] width 90 height 24
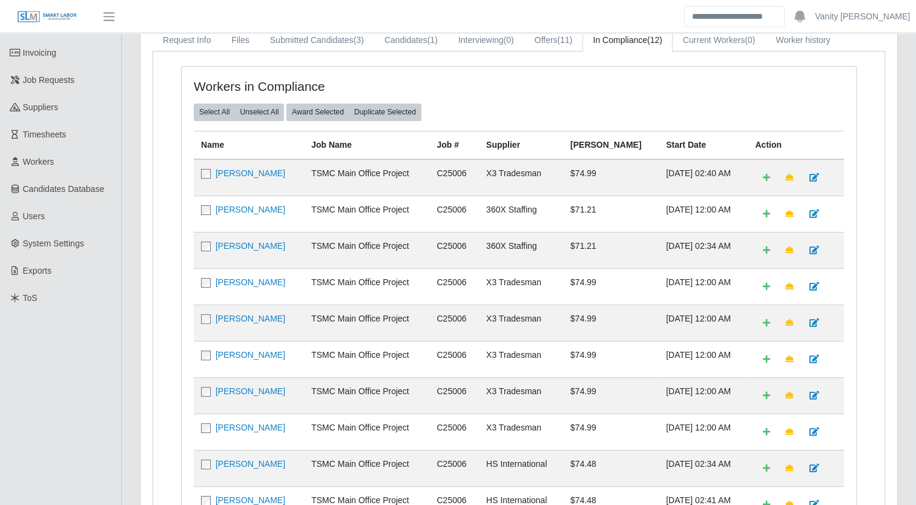
scroll to position [84, 0]
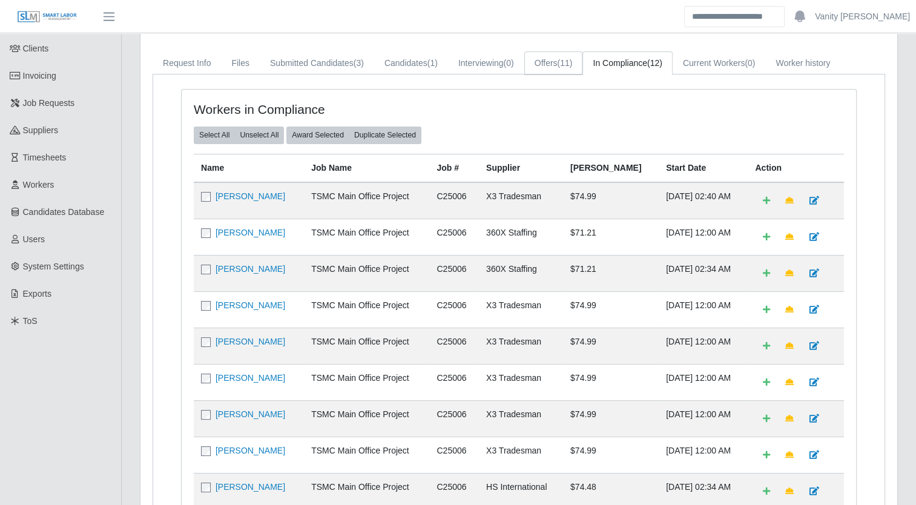
click at [535, 70] on link "Offers (11)" at bounding box center [553, 63] width 59 height 24
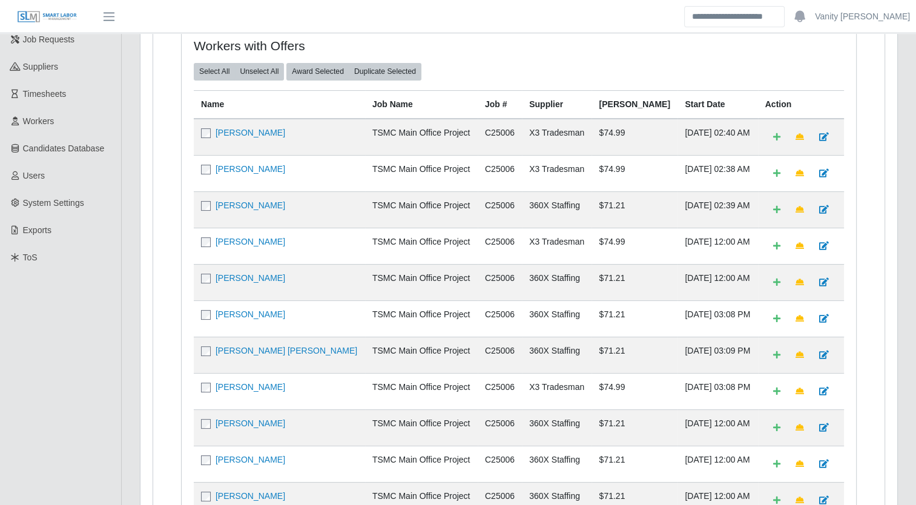
scroll to position [23, 0]
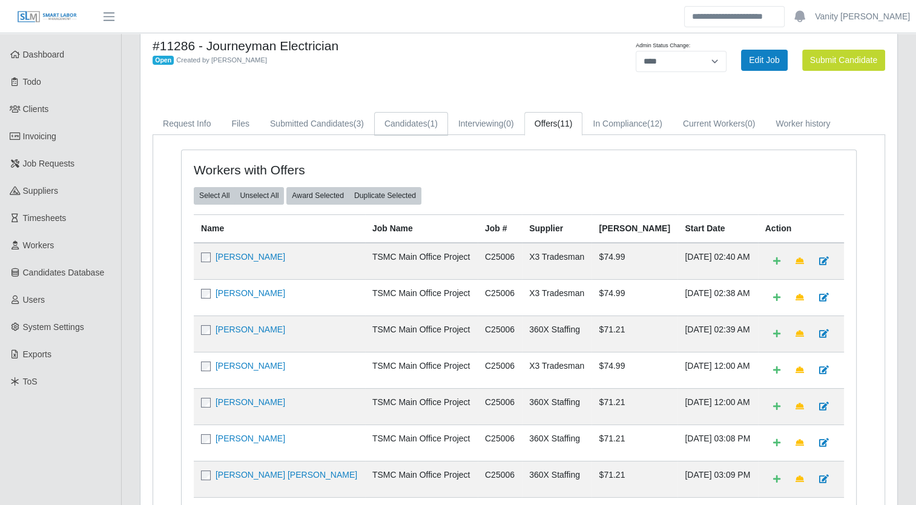
click at [421, 120] on link "Candidates (1)" at bounding box center [411, 124] width 74 height 24
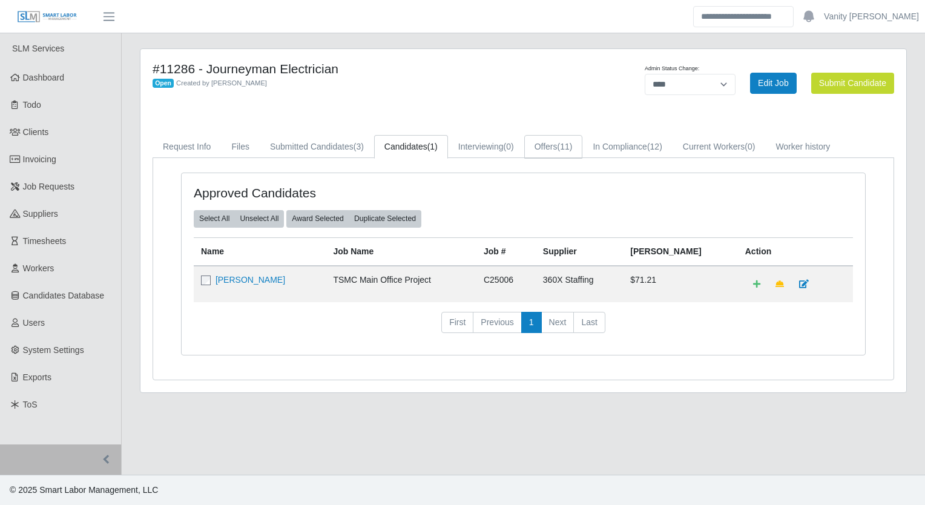
click at [551, 141] on link "Offers (11)" at bounding box center [553, 147] width 59 height 24
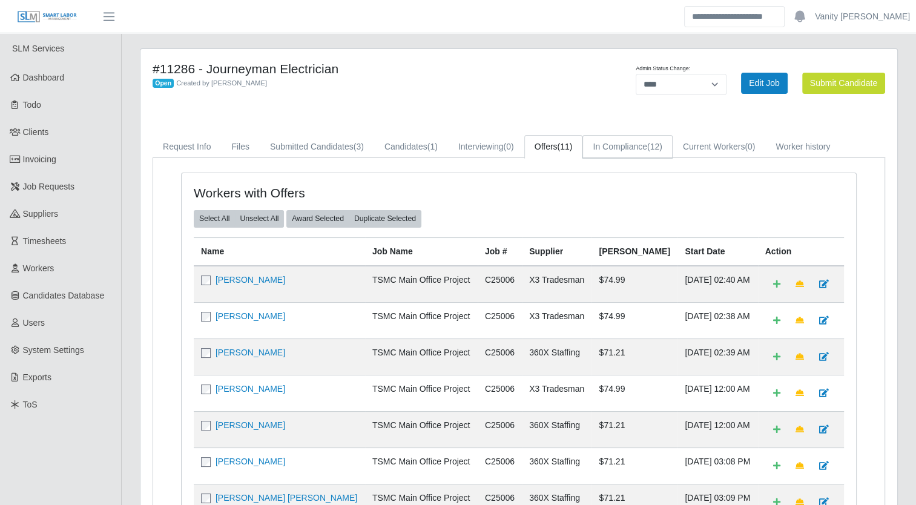
click at [621, 142] on link "In Compliance (12)" at bounding box center [627, 147] width 90 height 24
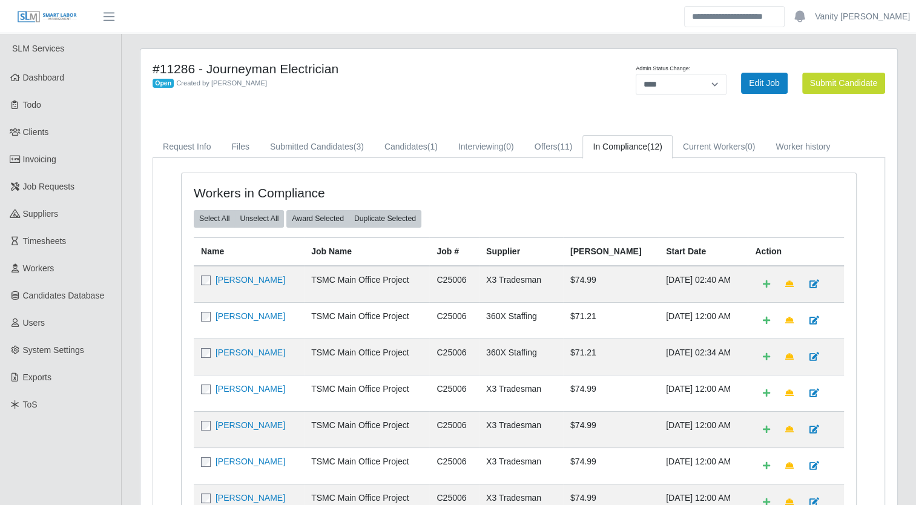
click at [441, 99] on div "#11286 - Journeyman Electrician Open Created by Jerrin Jaramillo" at bounding box center [362, 83] width 438 height 44
click at [318, 146] on link "Submitted Candidates (3)" at bounding box center [317, 147] width 114 height 24
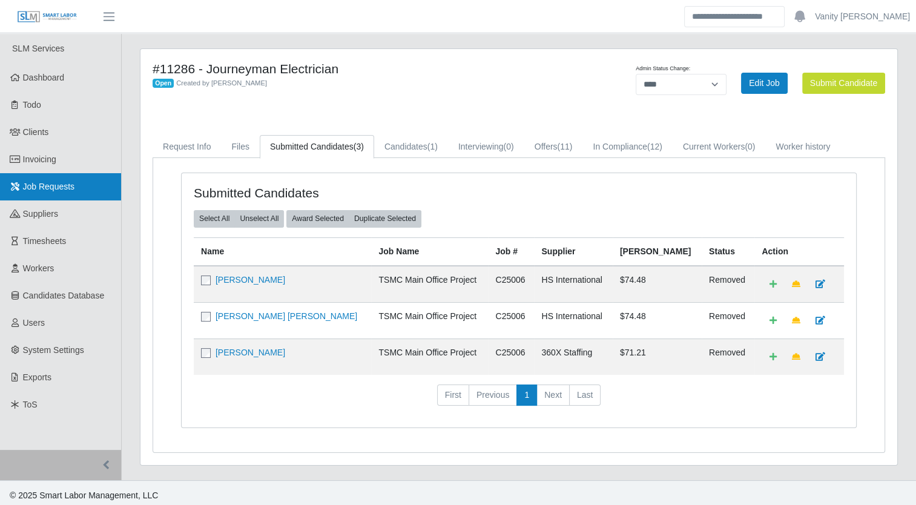
click at [41, 183] on span "Job Requests" at bounding box center [49, 187] width 52 height 10
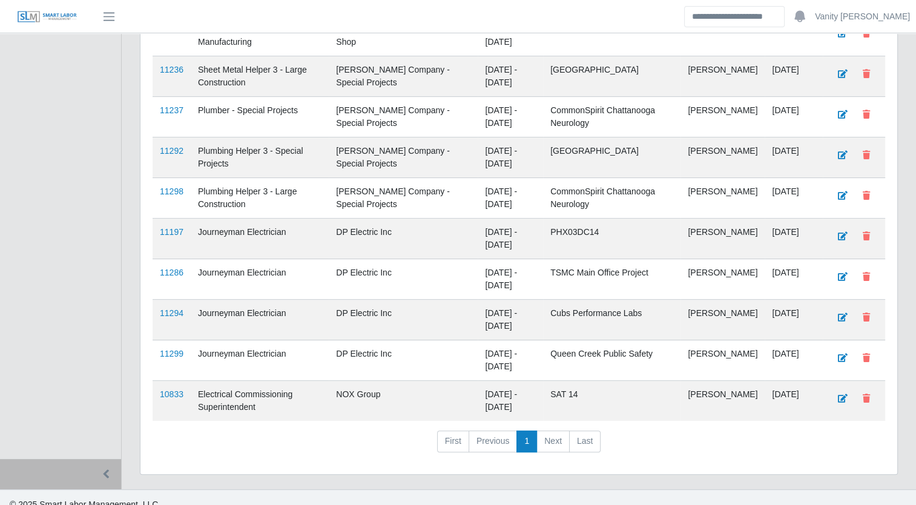
scroll to position [386, 0]
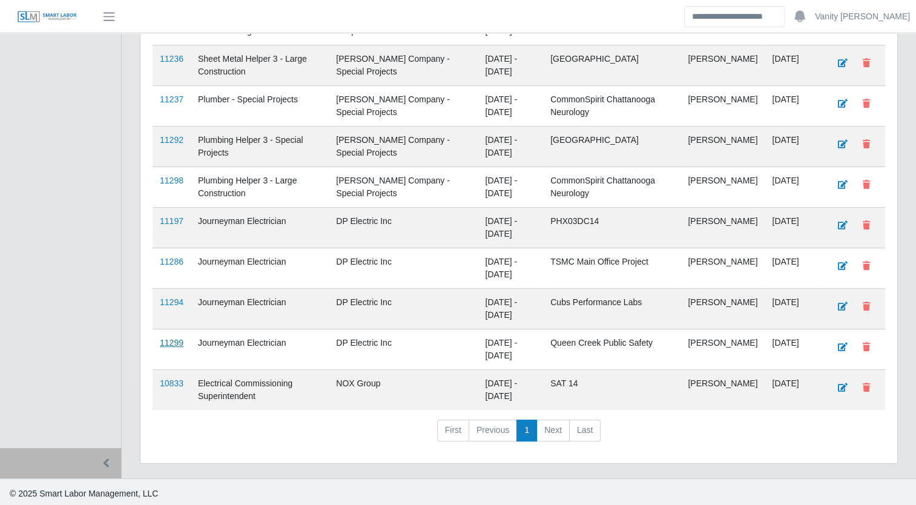
click at [177, 338] on link "11299" at bounding box center [172, 343] width 24 height 10
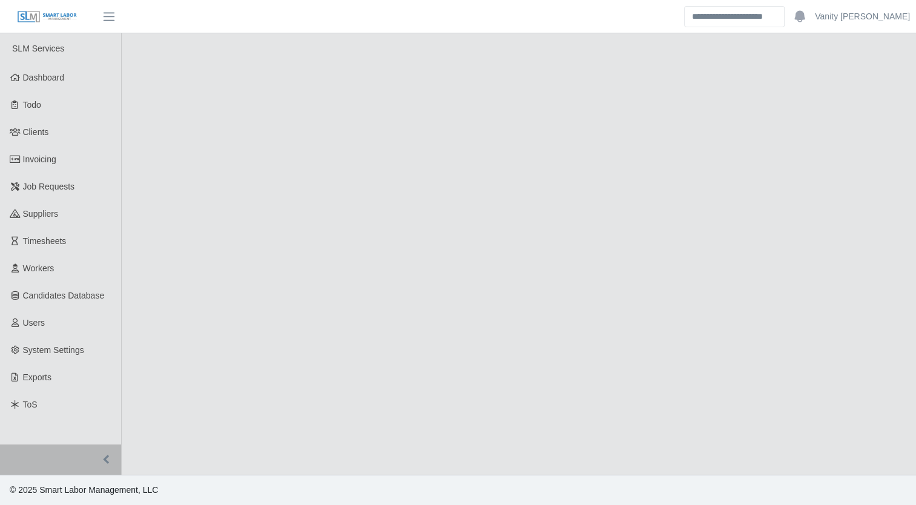
select select "****"
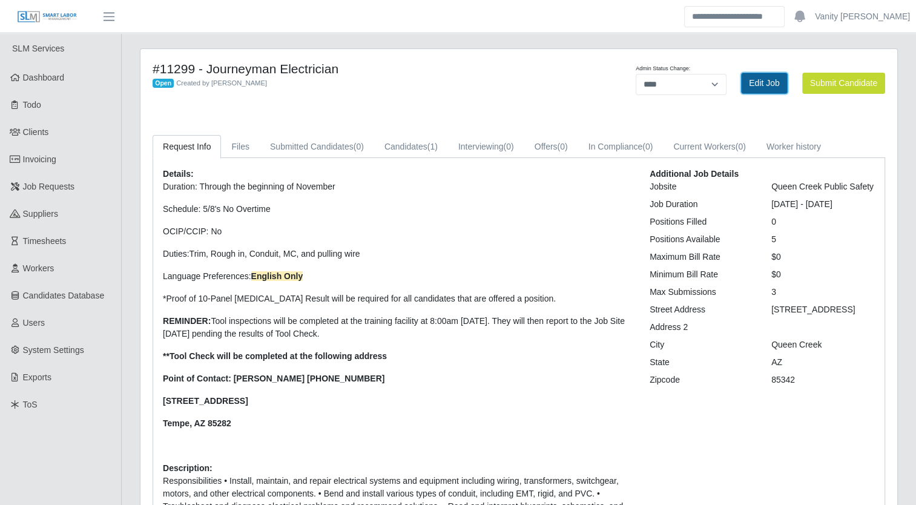
click at [771, 81] on link "Edit Job" at bounding box center [764, 83] width 47 height 21
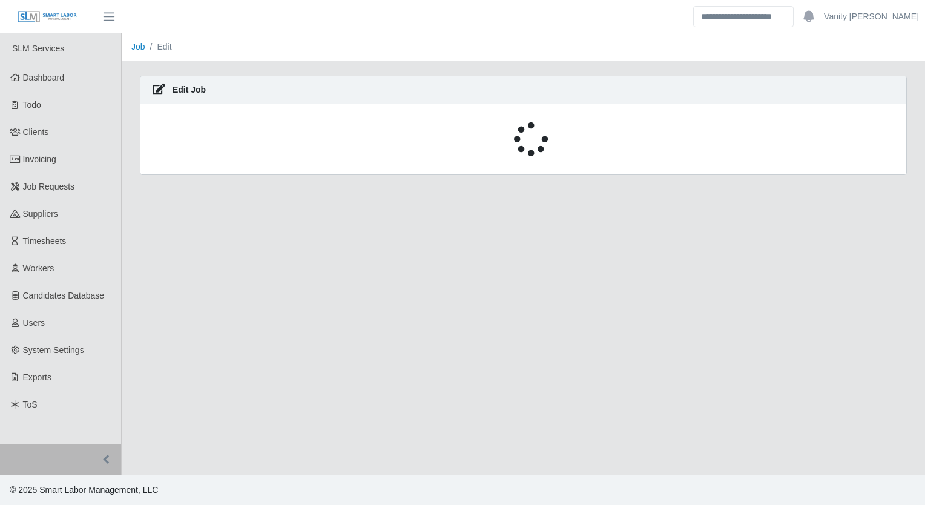
select select "****"
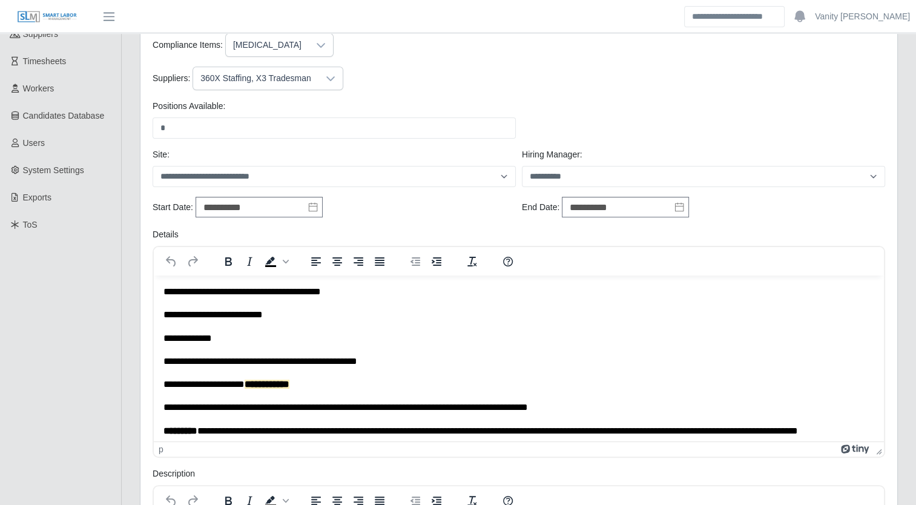
scroll to position [182, 0]
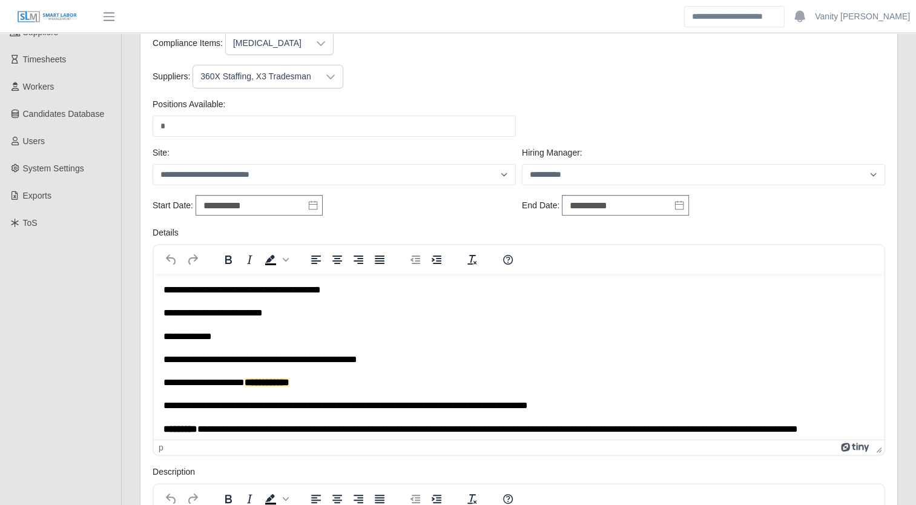
click at [292, 316] on p "**********" at bounding box center [514, 312] width 702 height 13
click at [283, 315] on p "**********" at bounding box center [514, 312] width 702 height 13
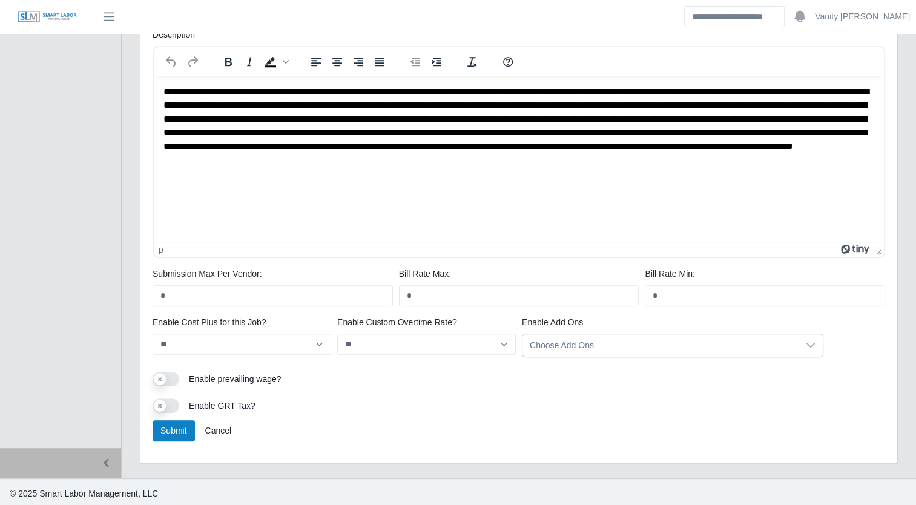
scroll to position [619, 0]
click at [161, 424] on button "Submit" at bounding box center [174, 429] width 42 height 21
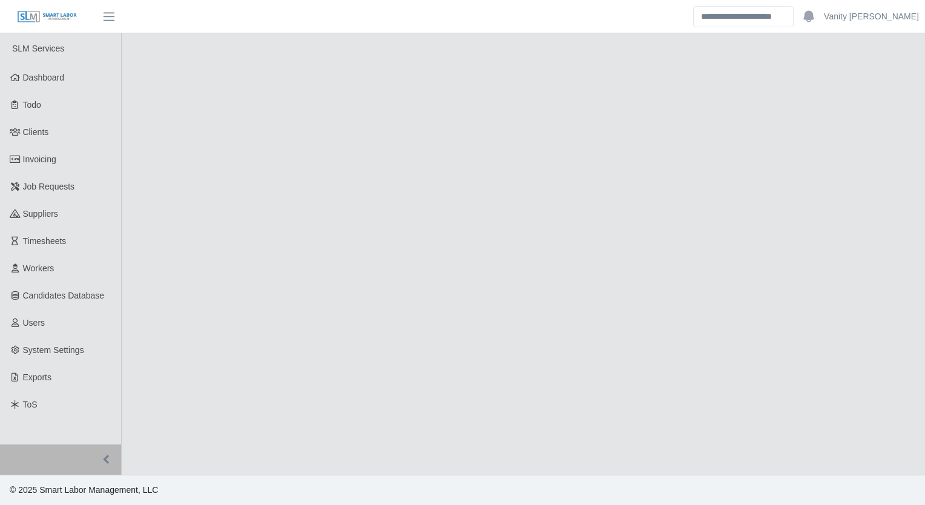
select select "****"
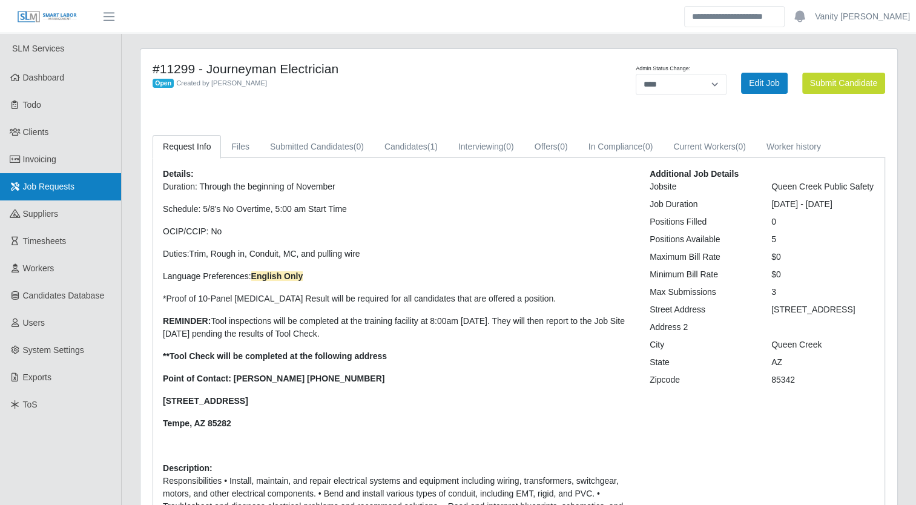
click at [33, 194] on link "Job Requests" at bounding box center [60, 186] width 121 height 27
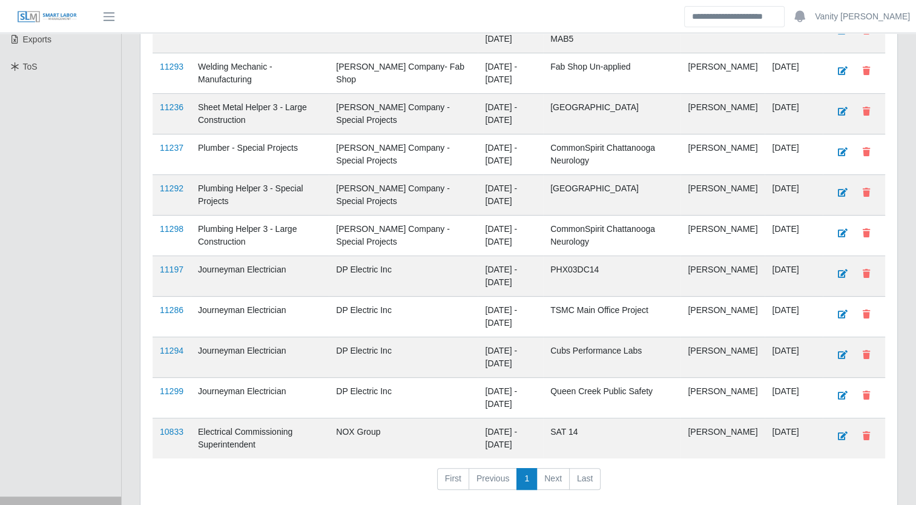
scroll to position [386, 0]
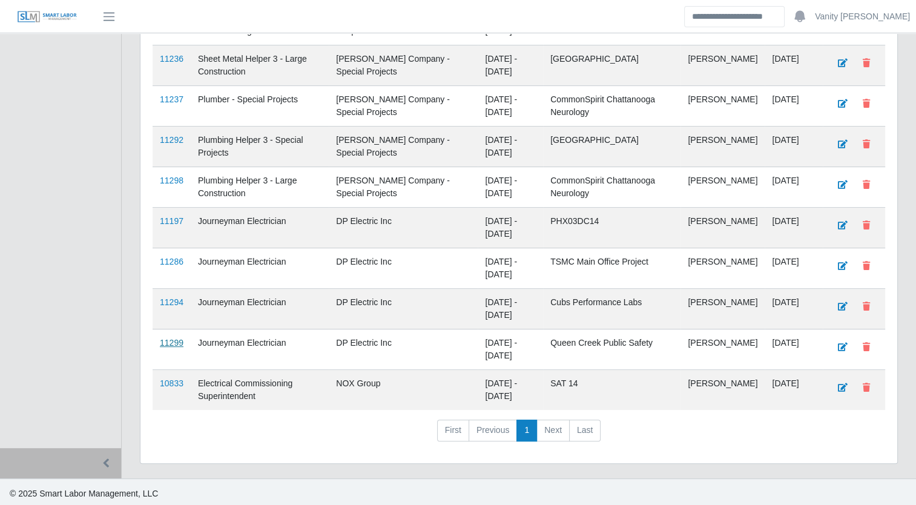
click at [167, 340] on link "11299" at bounding box center [172, 343] width 24 height 10
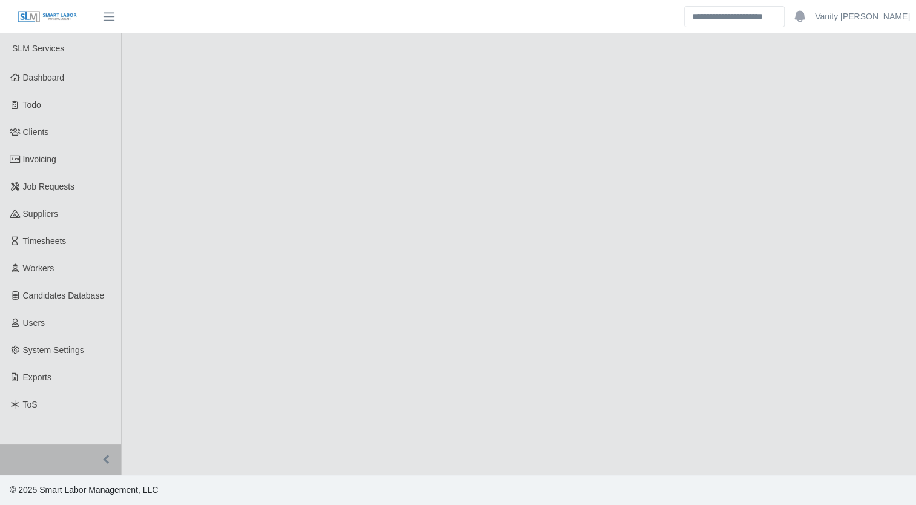
select select "****"
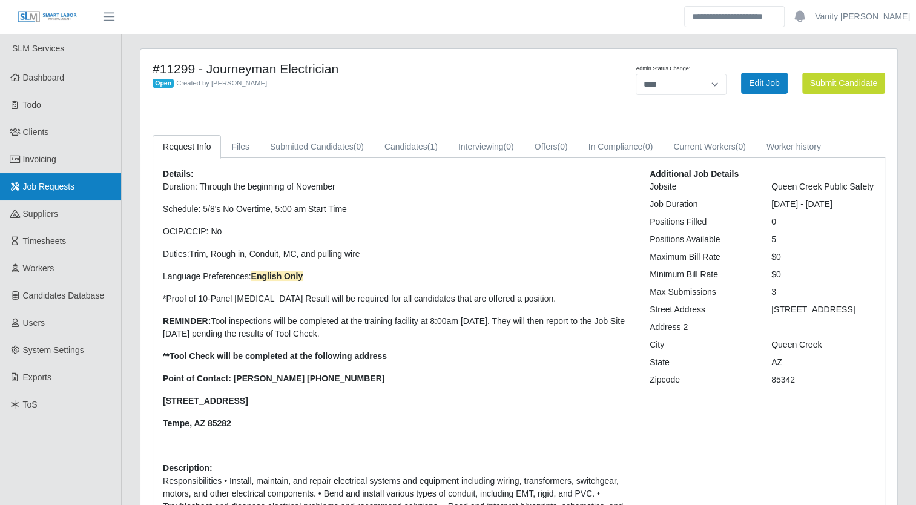
click at [58, 186] on span "Job Requests" at bounding box center [49, 187] width 52 height 10
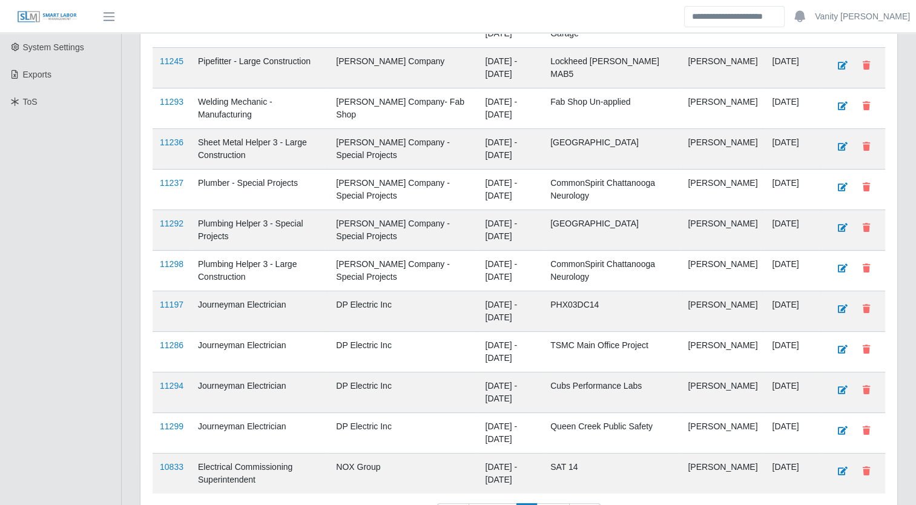
scroll to position [386, 0]
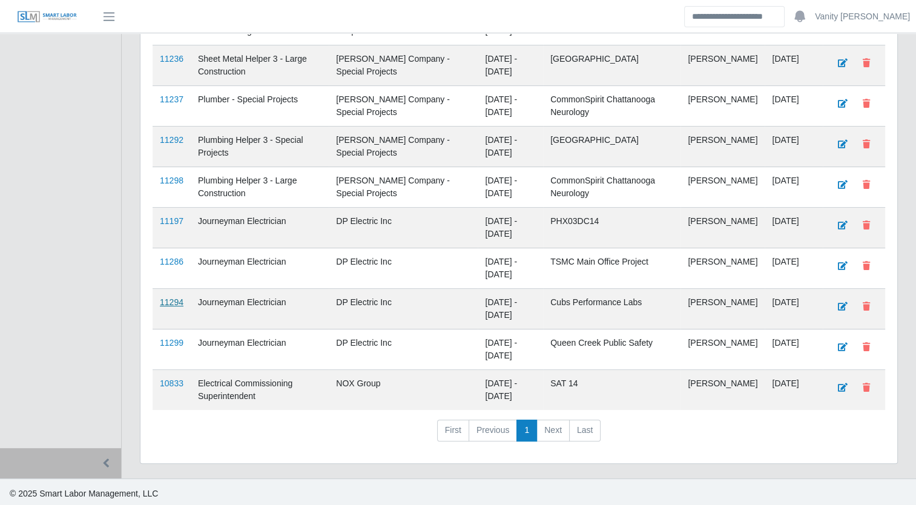
click at [169, 299] on link "11294" at bounding box center [172, 302] width 24 height 10
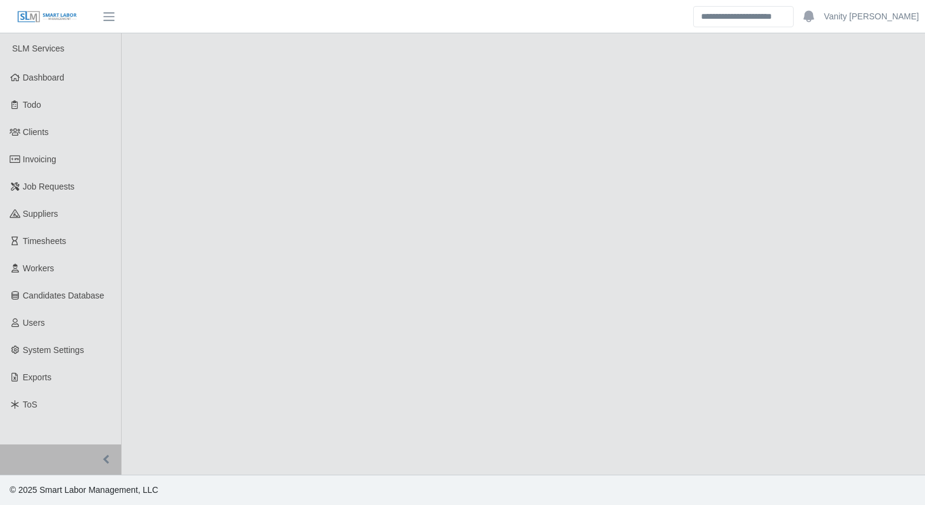
select select "****"
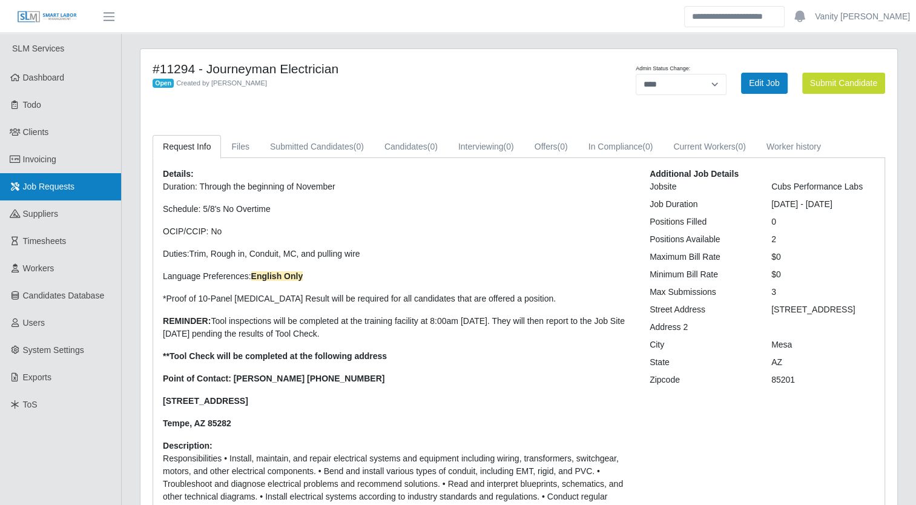
click at [70, 188] on span "Job Requests" at bounding box center [49, 187] width 52 height 10
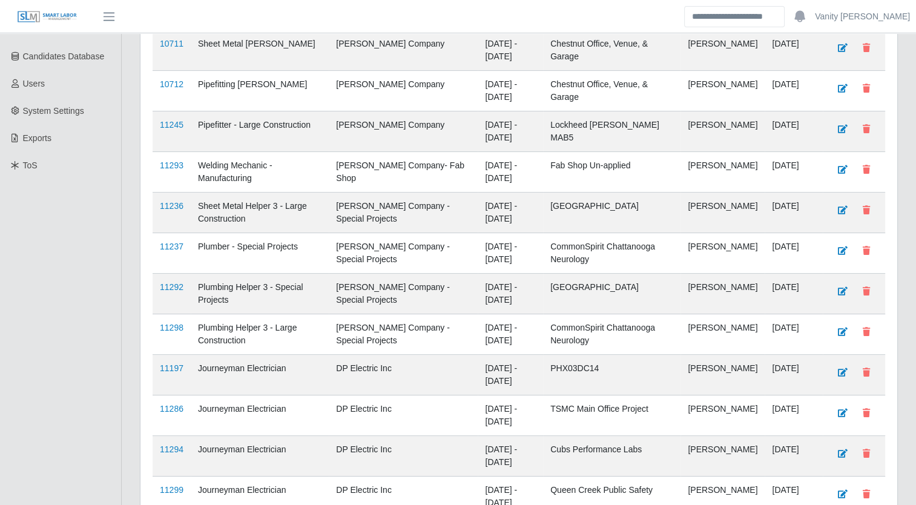
scroll to position [303, 0]
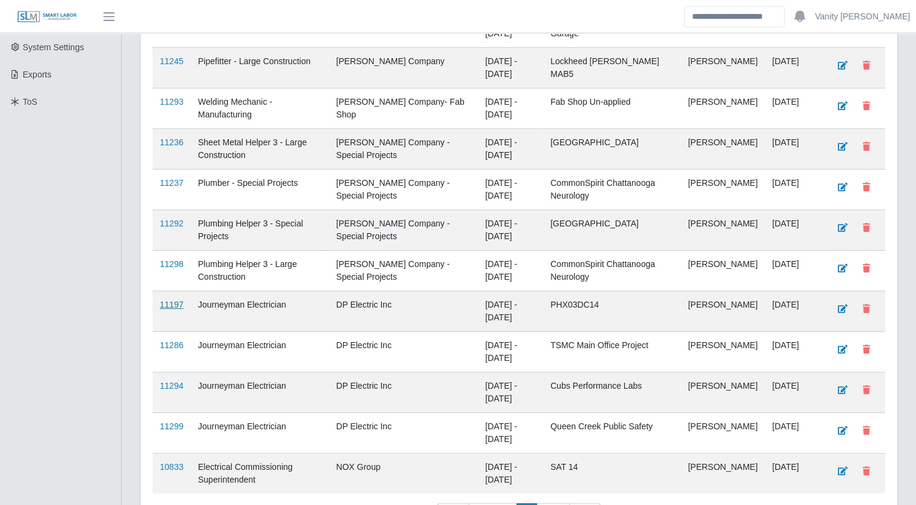
click at [166, 300] on link "11197" at bounding box center [172, 305] width 24 height 10
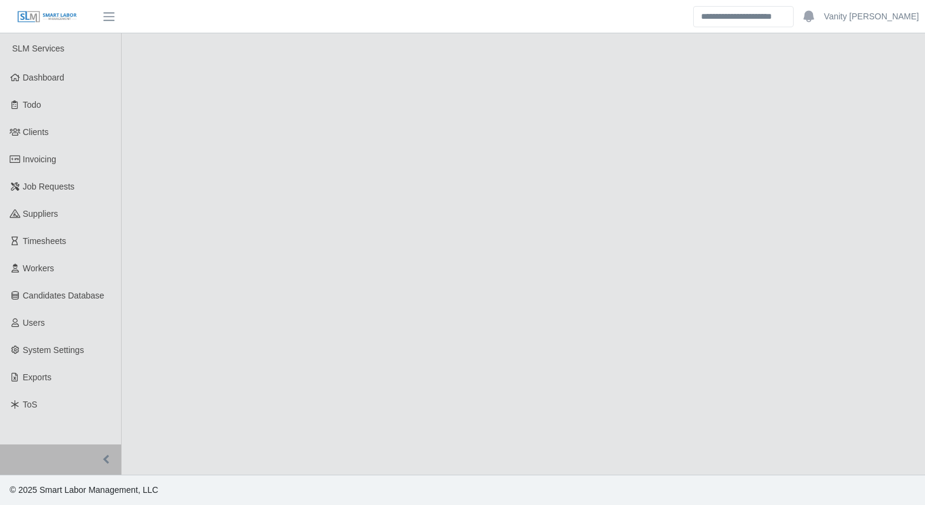
select select "****"
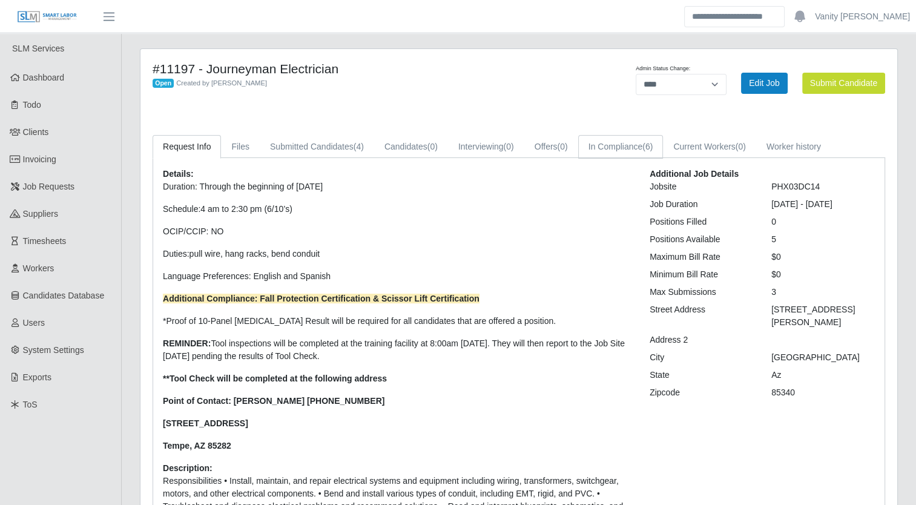
click at [614, 149] on link "In Compliance (6)" at bounding box center [620, 147] width 85 height 24
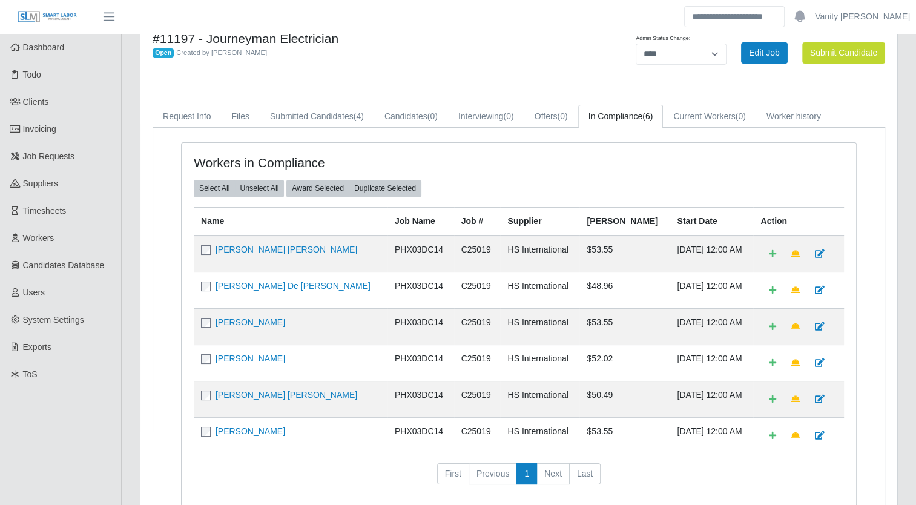
scroll to position [61, 0]
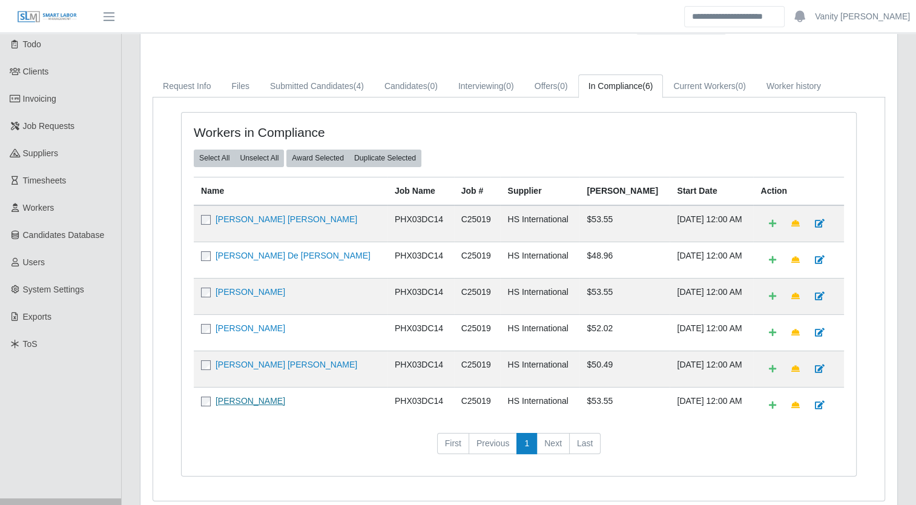
click at [285, 400] on link "[PERSON_NAME]" at bounding box center [250, 401] width 70 height 10
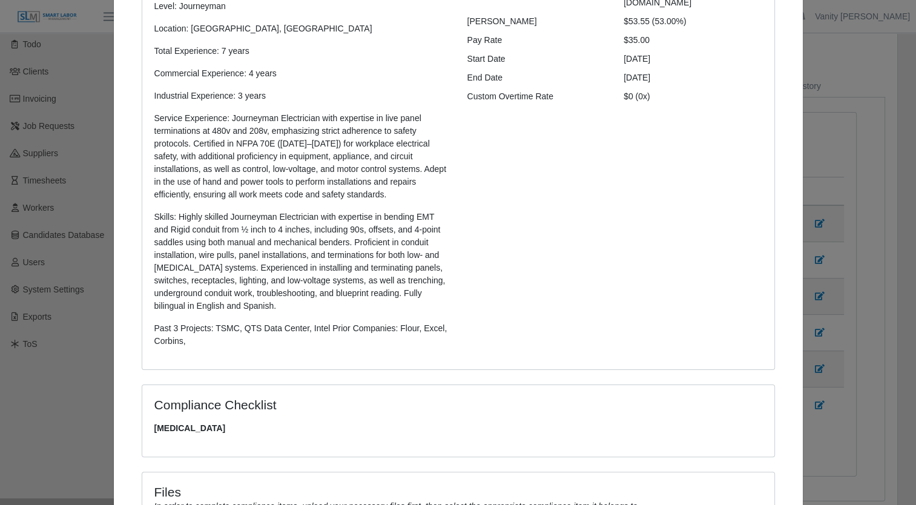
scroll to position [0, 0]
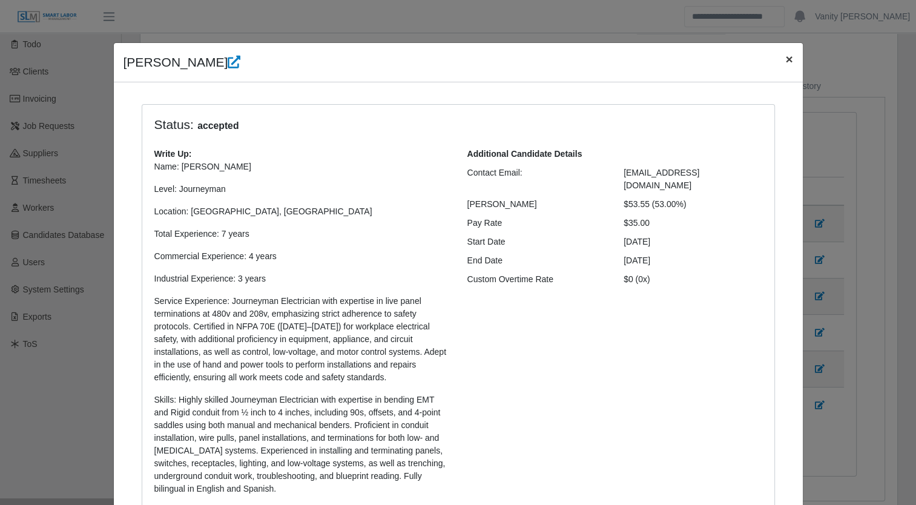
click at [787, 54] on span "×" at bounding box center [788, 59] width 7 height 14
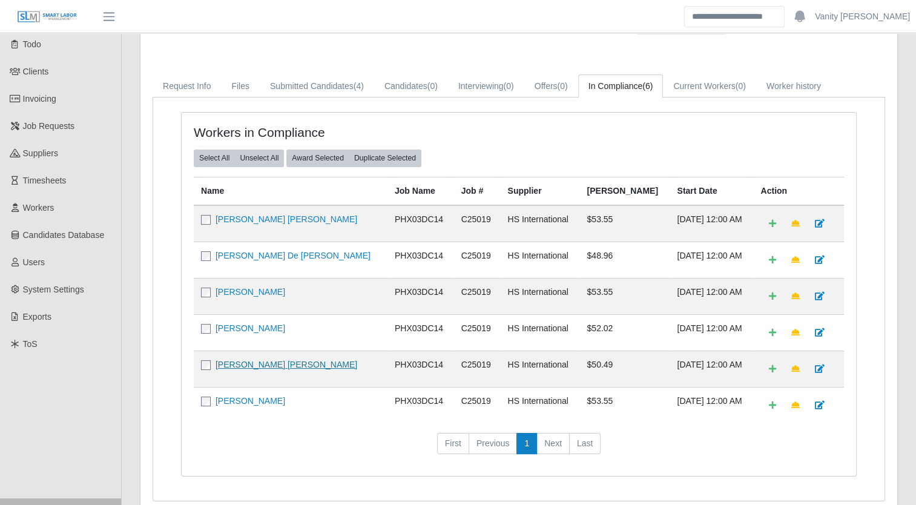
click at [239, 360] on link "[PERSON_NAME] [PERSON_NAME]" at bounding box center [286, 365] width 142 height 10
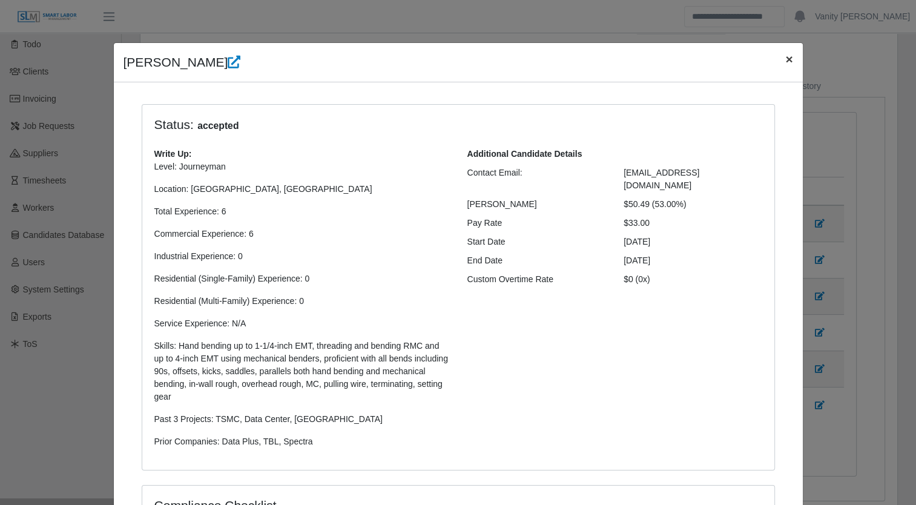
click at [785, 59] on span "×" at bounding box center [788, 59] width 7 height 14
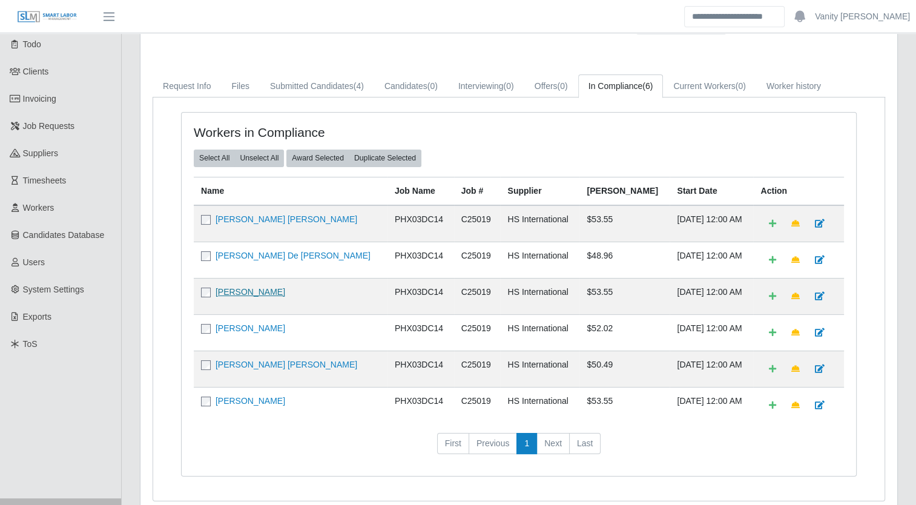
click at [253, 289] on link "[PERSON_NAME]" at bounding box center [250, 292] width 70 height 10
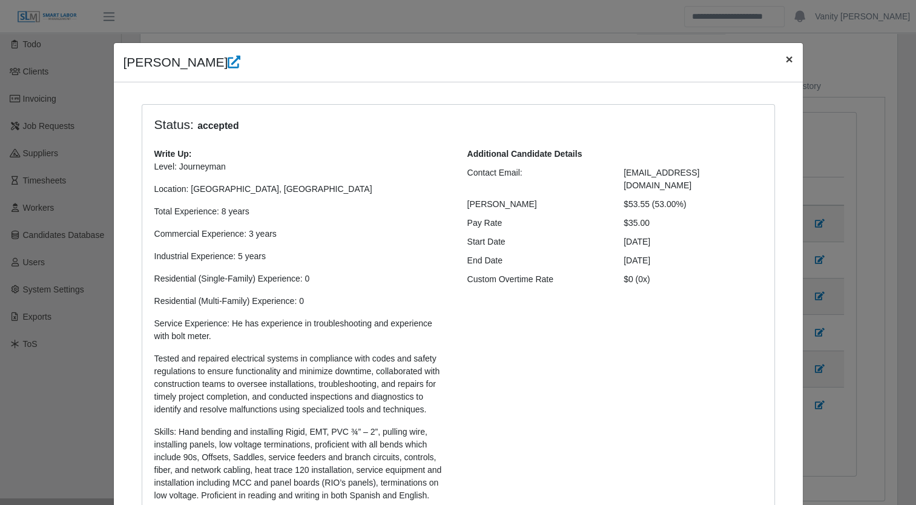
click at [785, 56] on span "×" at bounding box center [788, 59] width 7 height 14
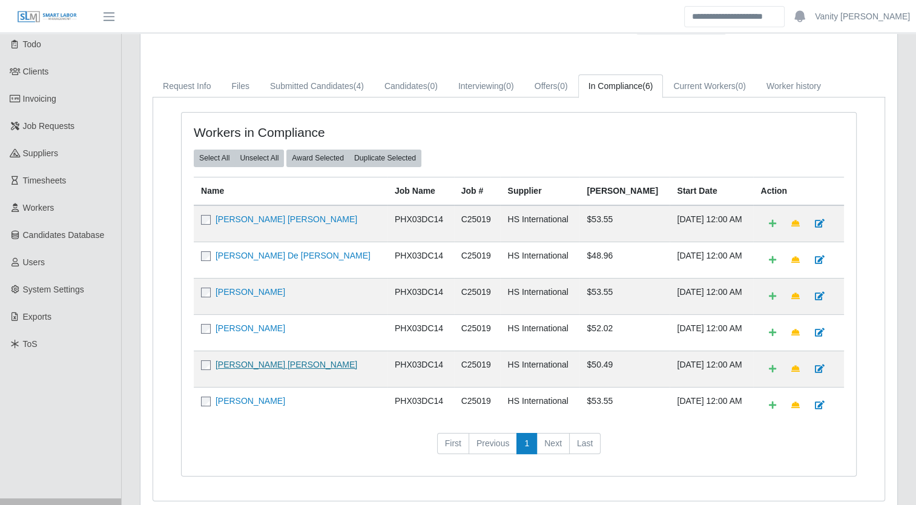
click at [265, 360] on link "[PERSON_NAME] [PERSON_NAME]" at bounding box center [286, 365] width 142 height 10
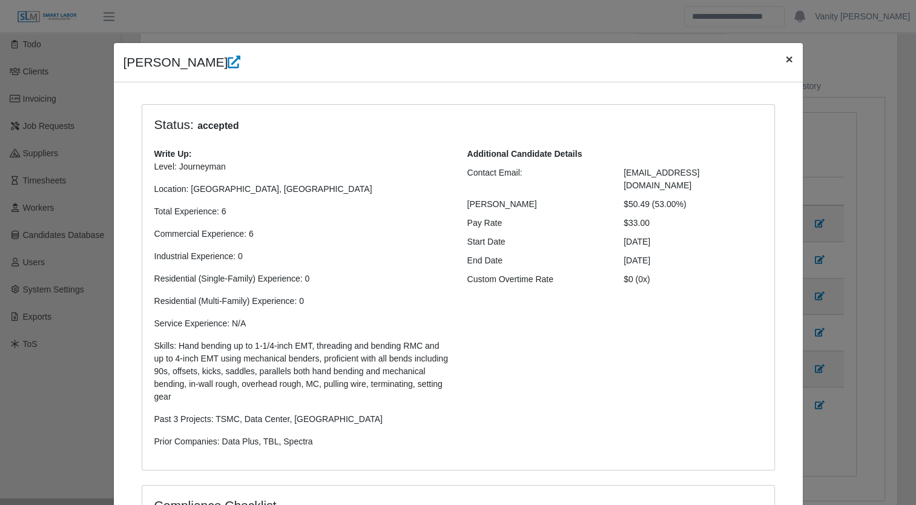
click at [787, 61] on span "×" at bounding box center [788, 59] width 7 height 14
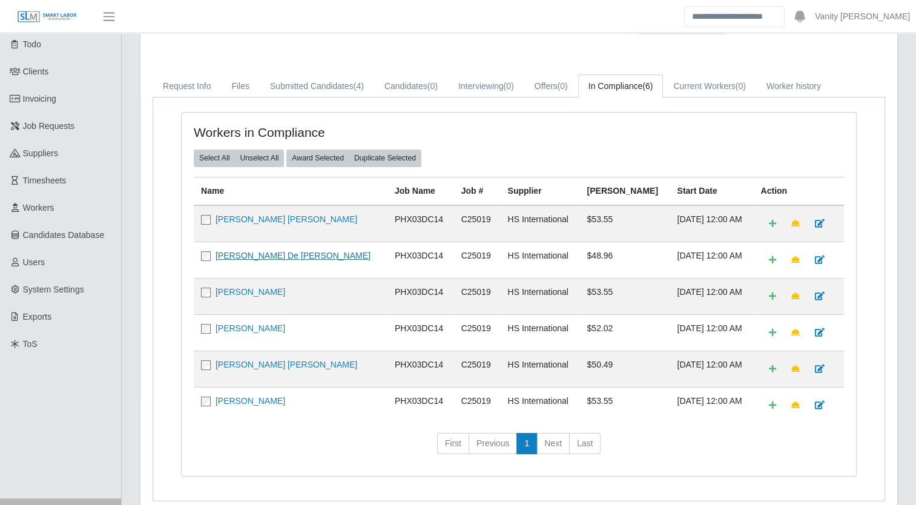
click at [250, 255] on link "[PERSON_NAME] De [PERSON_NAME]" at bounding box center [292, 256] width 155 height 10
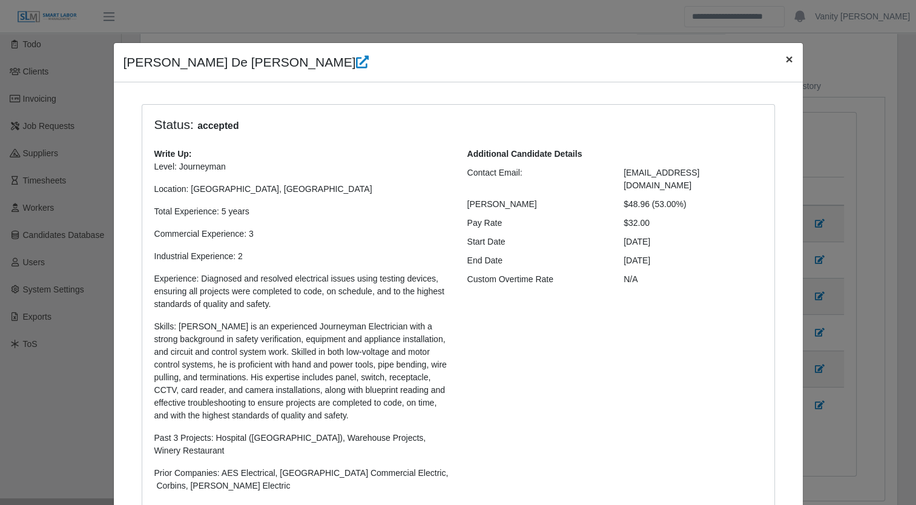
click at [785, 56] on span "×" at bounding box center [788, 59] width 7 height 14
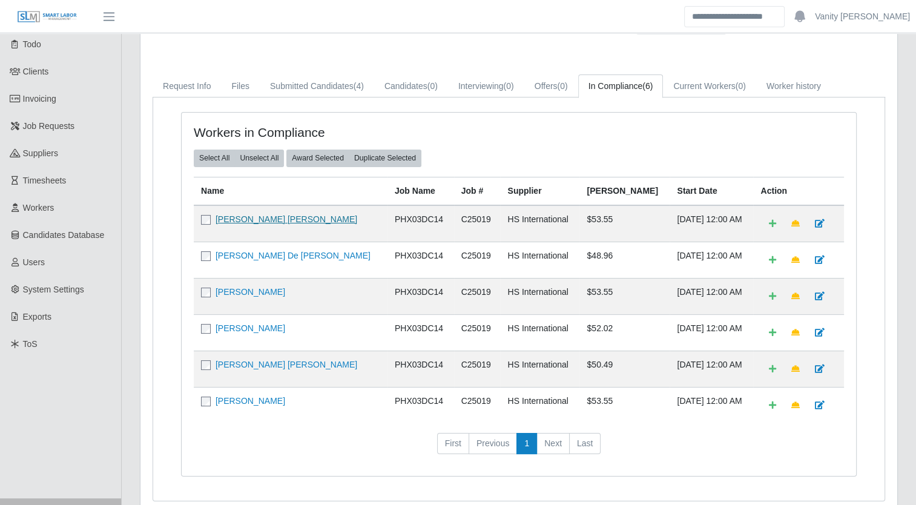
click at [240, 215] on link "[PERSON_NAME] [PERSON_NAME]" at bounding box center [286, 219] width 142 height 10
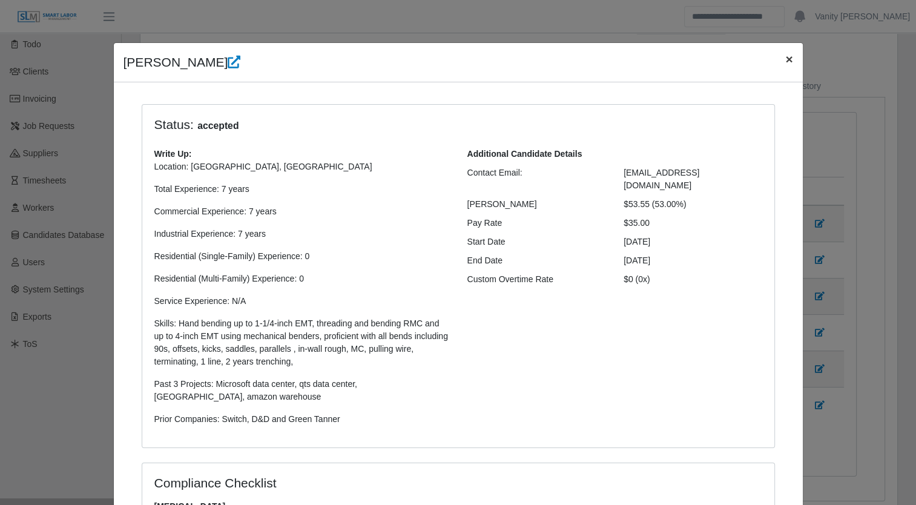
click at [790, 52] on button "×" at bounding box center [788, 59] width 27 height 32
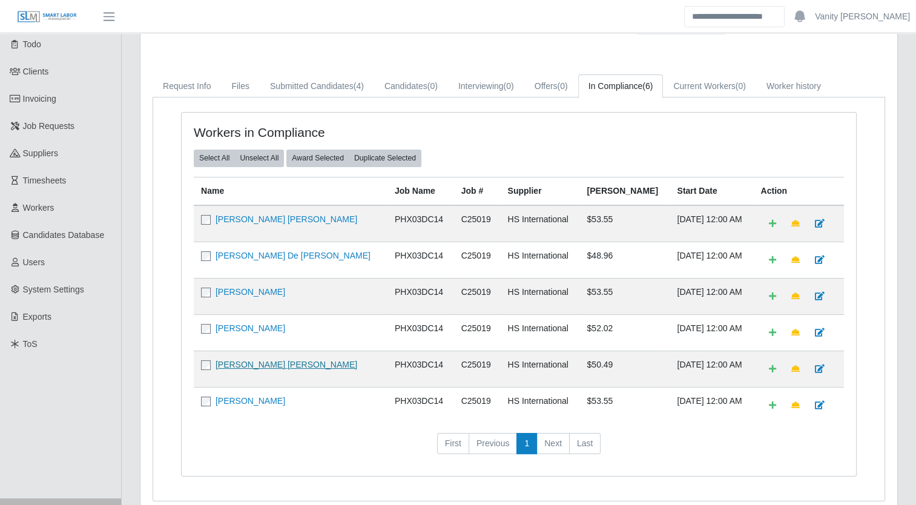
click at [276, 365] on link "[PERSON_NAME] [PERSON_NAME]" at bounding box center [286, 365] width 142 height 10
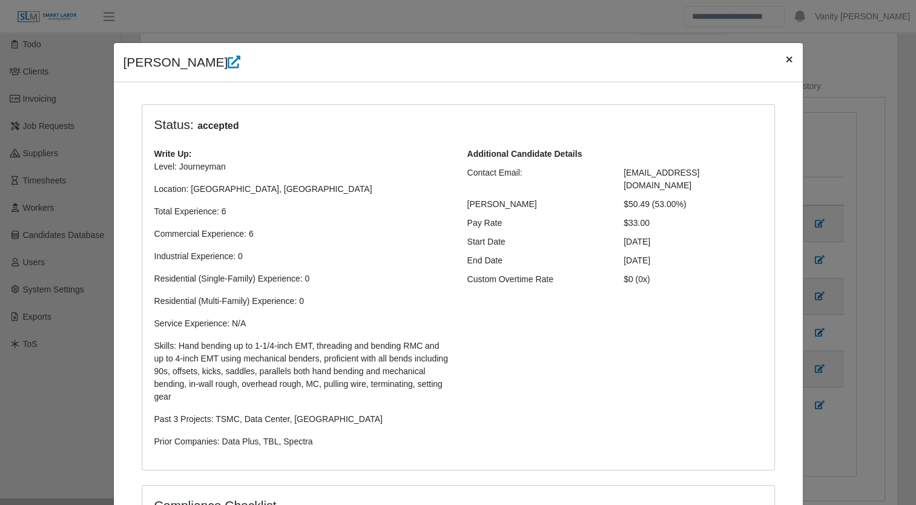
click at [785, 64] on span "×" at bounding box center [788, 59] width 7 height 14
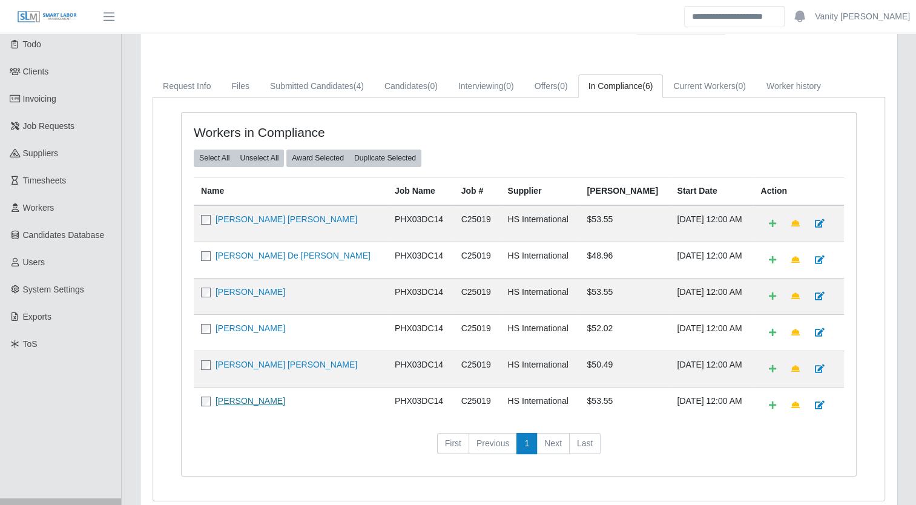
click at [271, 397] on link "[PERSON_NAME]" at bounding box center [250, 401] width 70 height 10
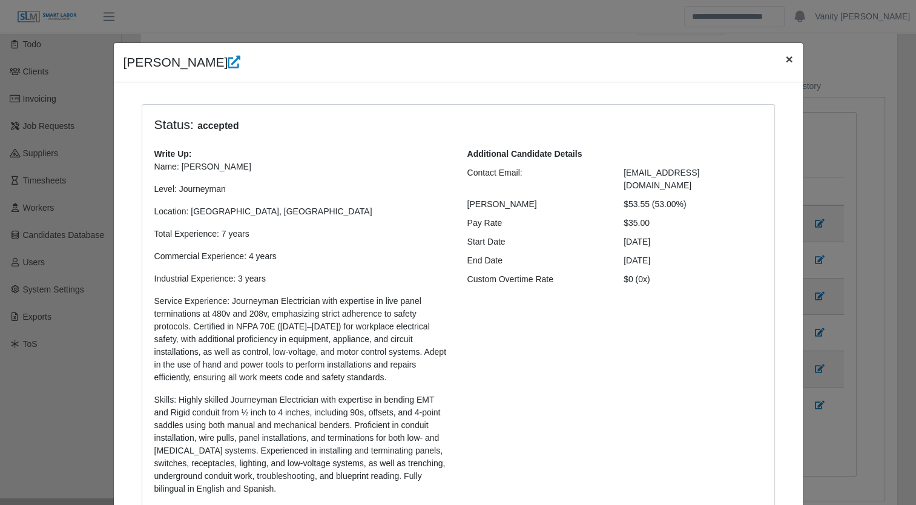
click at [788, 61] on button "×" at bounding box center [788, 59] width 27 height 32
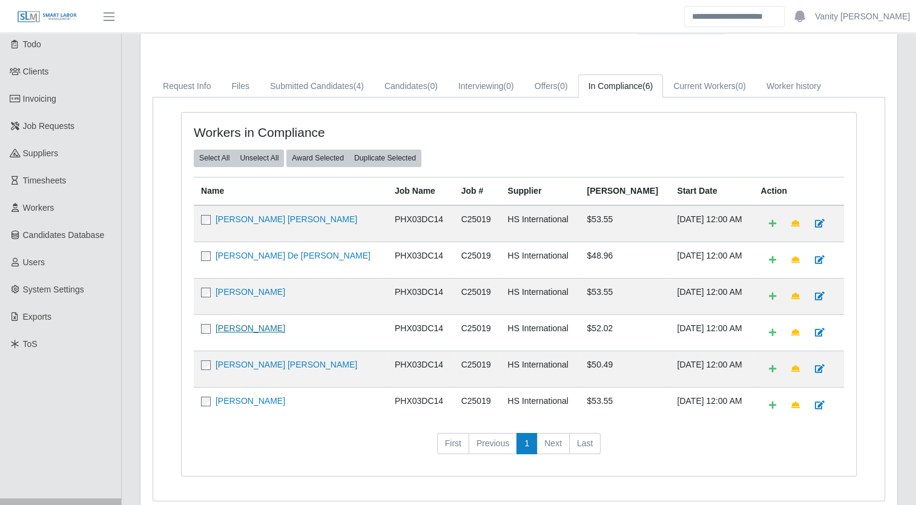
click at [248, 327] on link "[PERSON_NAME]" at bounding box center [250, 328] width 70 height 10
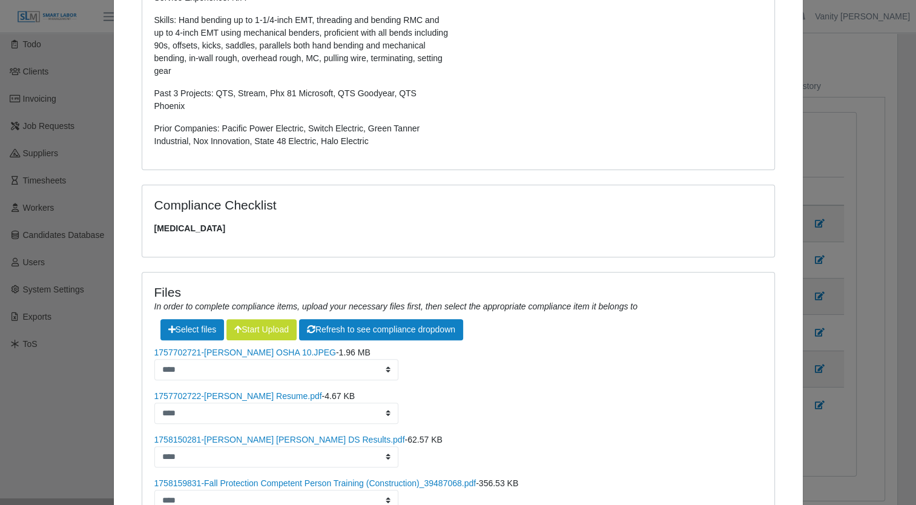
scroll to position [363, 0]
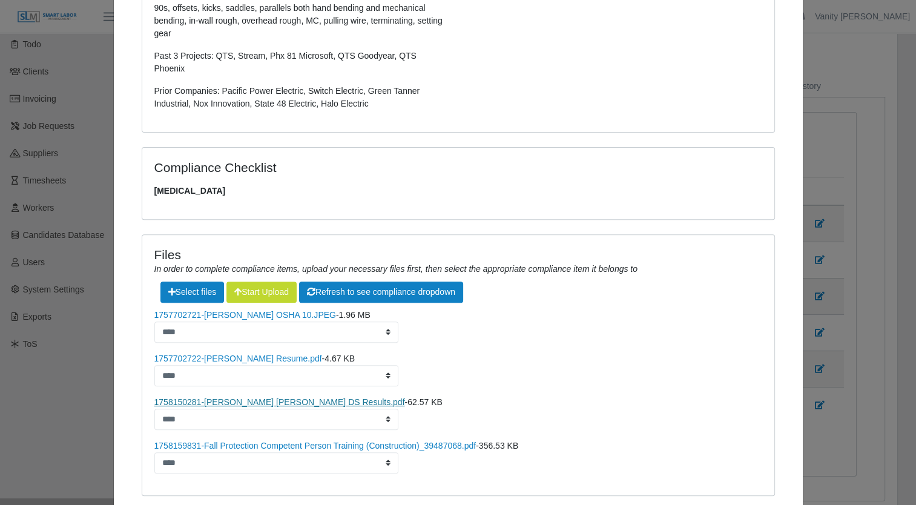
click at [284, 397] on link "1758150281-Inzunza Palafox, Edgar DS Results.pdf" at bounding box center [279, 402] width 251 height 10
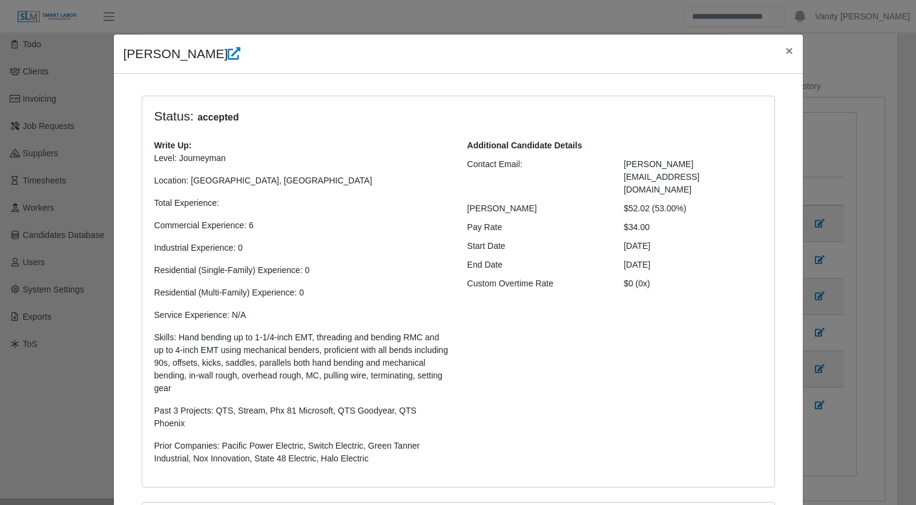
scroll to position [0, 0]
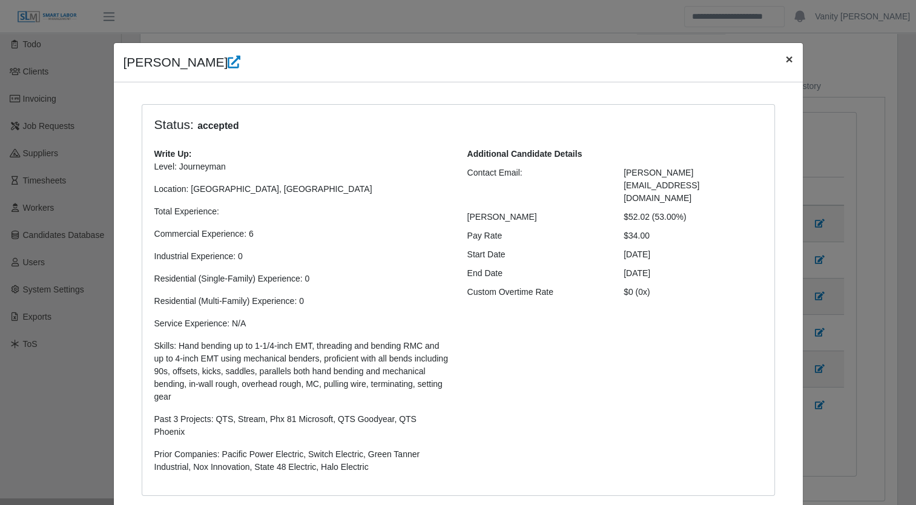
click at [785, 56] on span "×" at bounding box center [788, 59] width 7 height 14
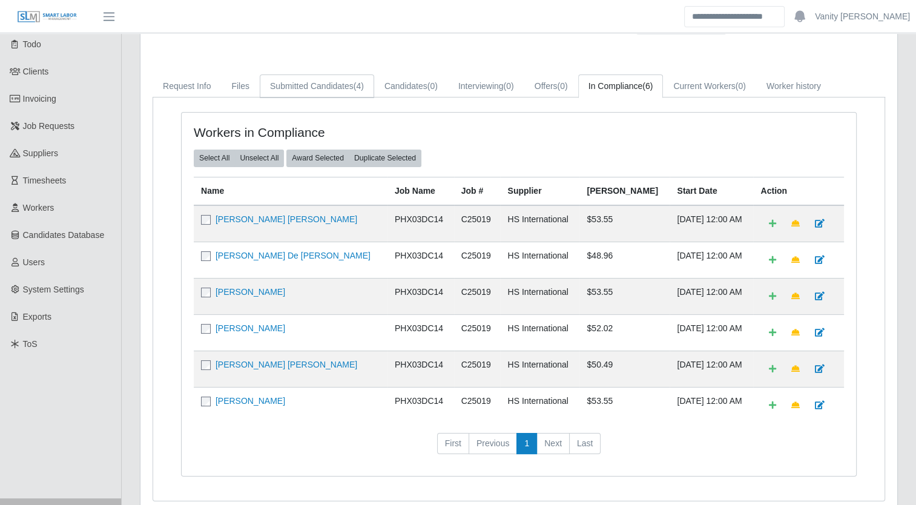
click at [350, 96] on link "Submitted Candidates (4)" at bounding box center [317, 86] width 114 height 24
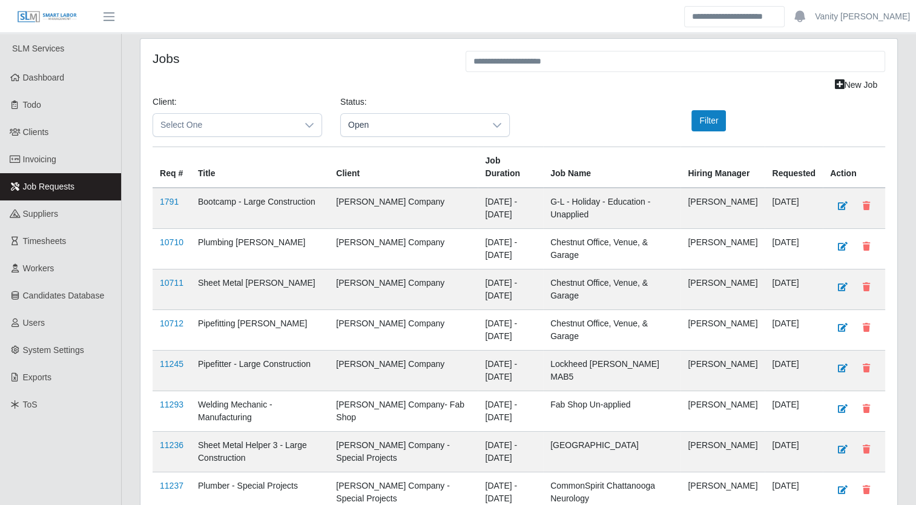
click at [127, 427] on div "Jobs New Job Client: Select One Status: Open Filter Req # Title Client Job Dura…" at bounding box center [519, 451] width 794 height 826
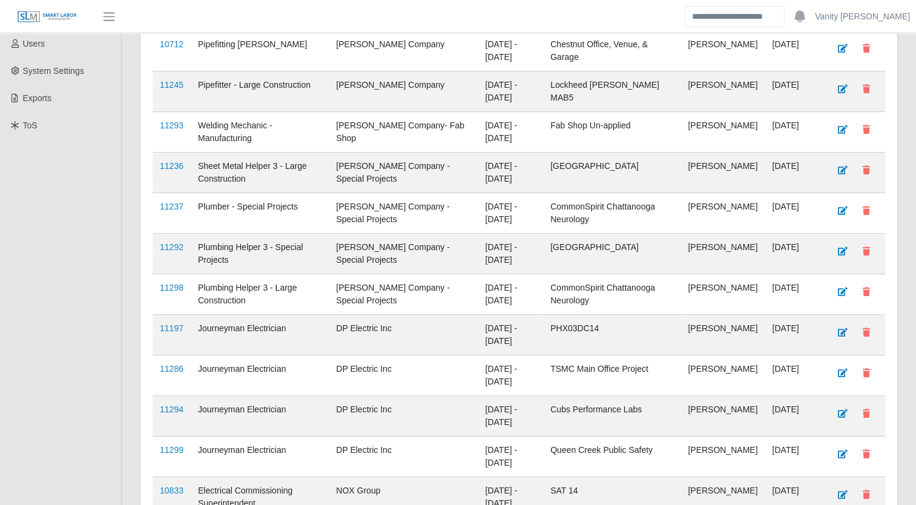
scroll to position [265, 0]
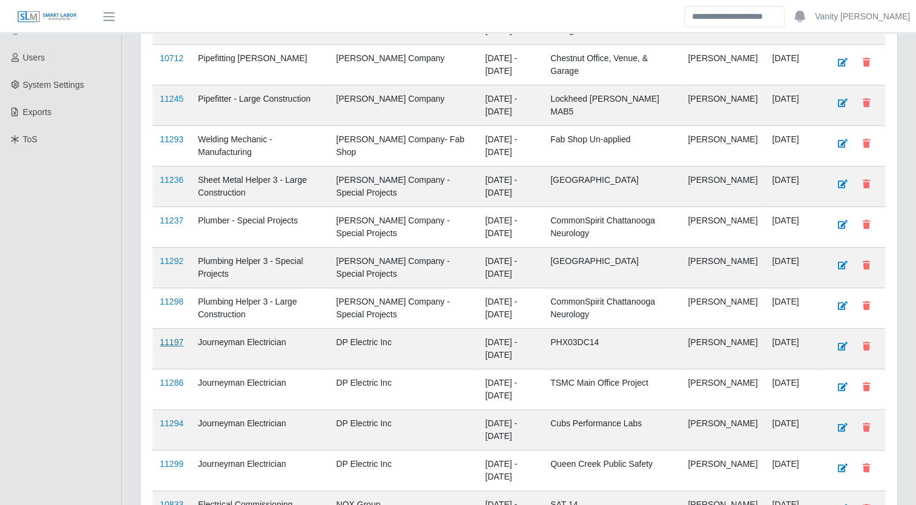
click at [170, 337] on link "11197" at bounding box center [172, 342] width 24 height 10
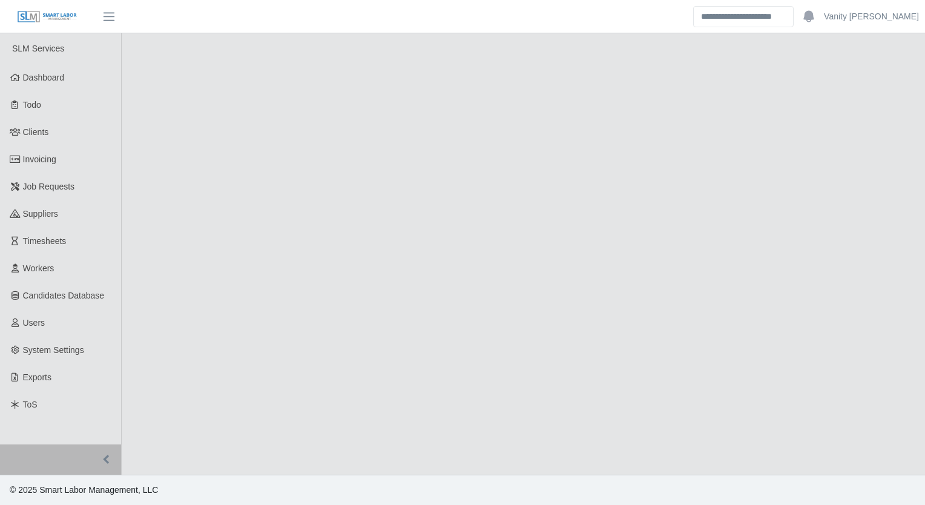
select select "****"
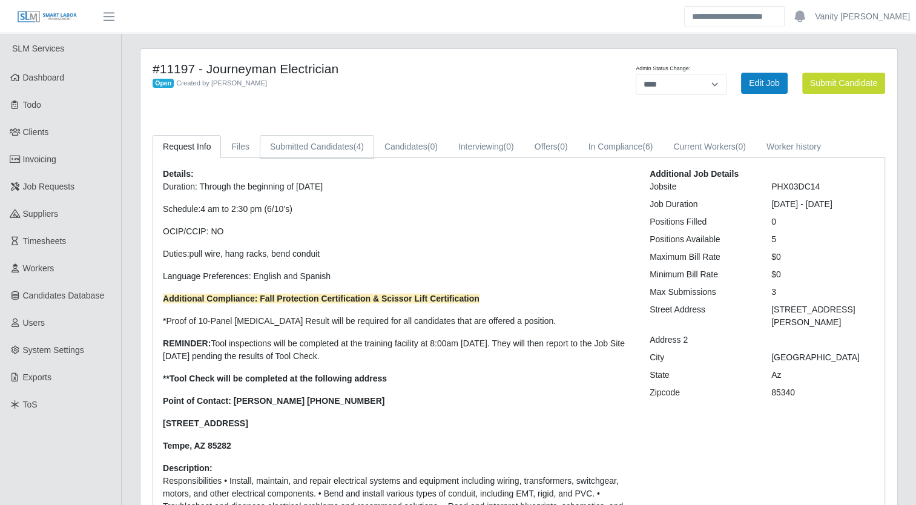
click at [337, 145] on link "Submitted Candidates (4)" at bounding box center [317, 147] width 114 height 24
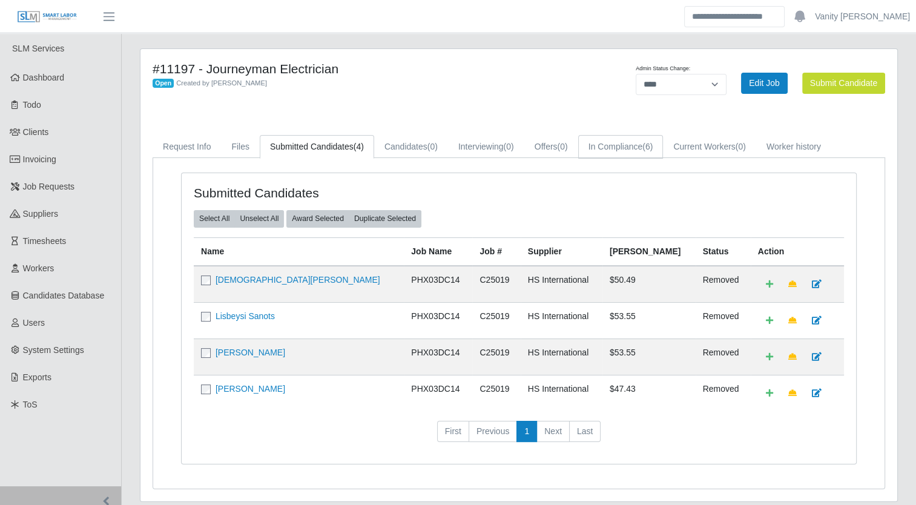
click at [606, 151] on link "In Compliance (6)" at bounding box center [620, 147] width 85 height 24
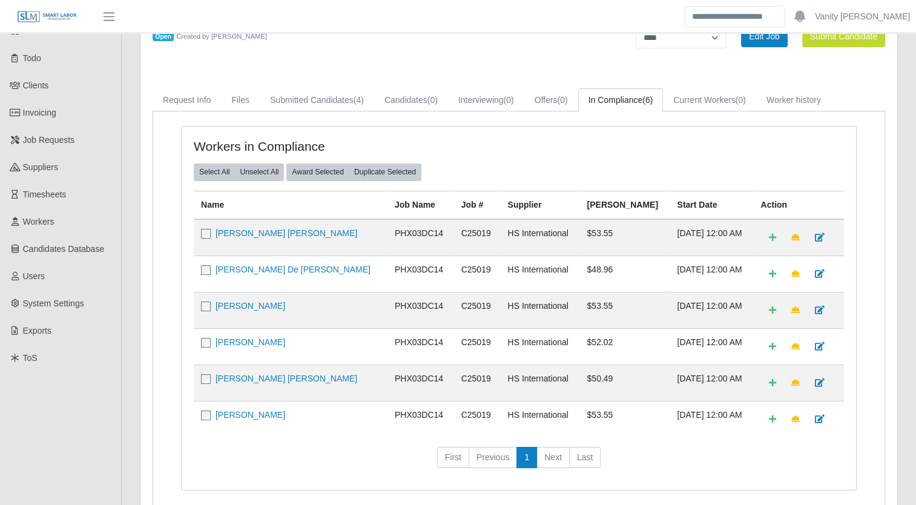
scroll to position [61, 0]
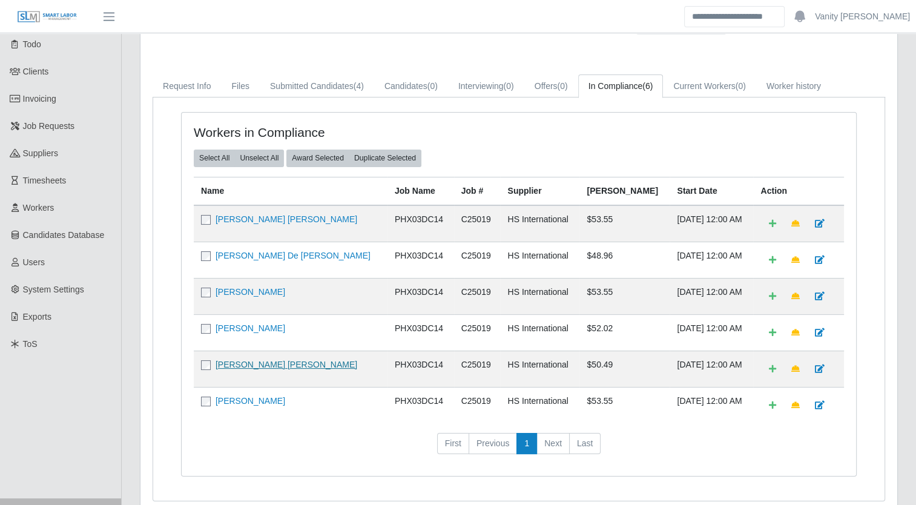
click at [268, 360] on link "[PERSON_NAME] [PERSON_NAME]" at bounding box center [286, 365] width 142 height 10
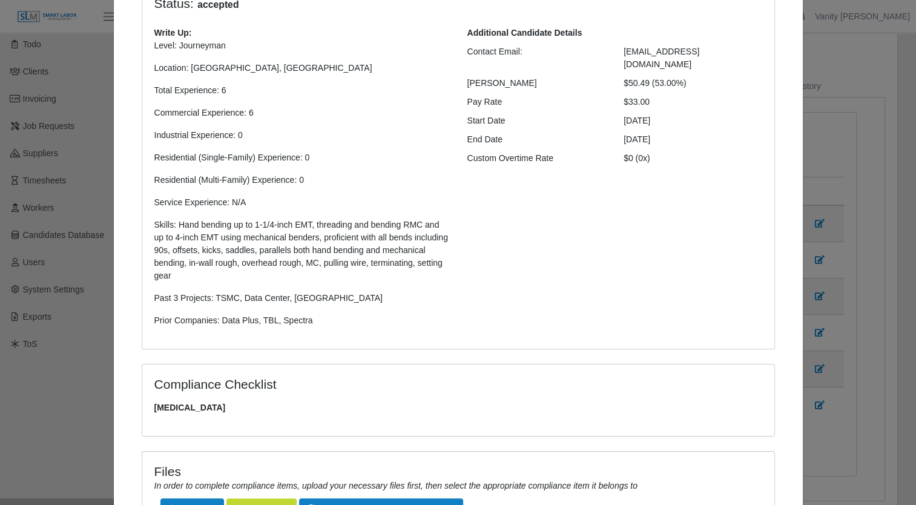
scroll to position [0, 0]
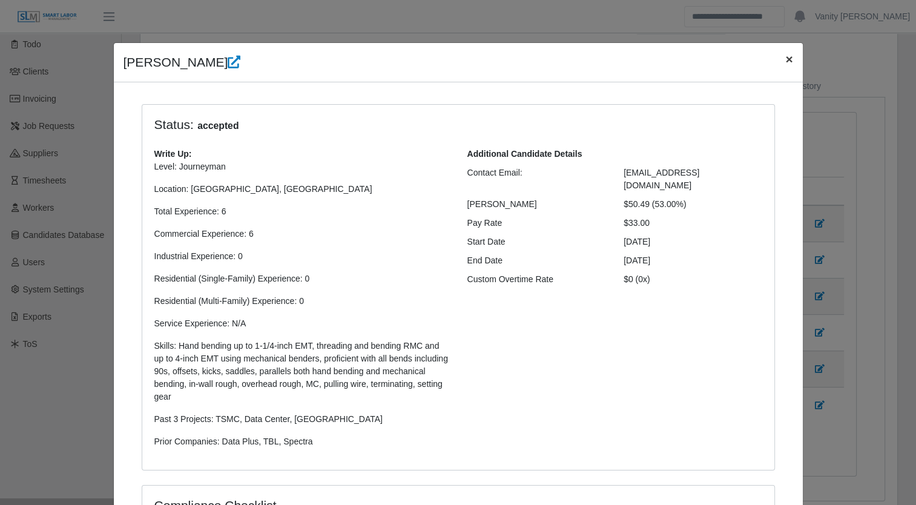
click at [785, 61] on span "×" at bounding box center [788, 59] width 7 height 14
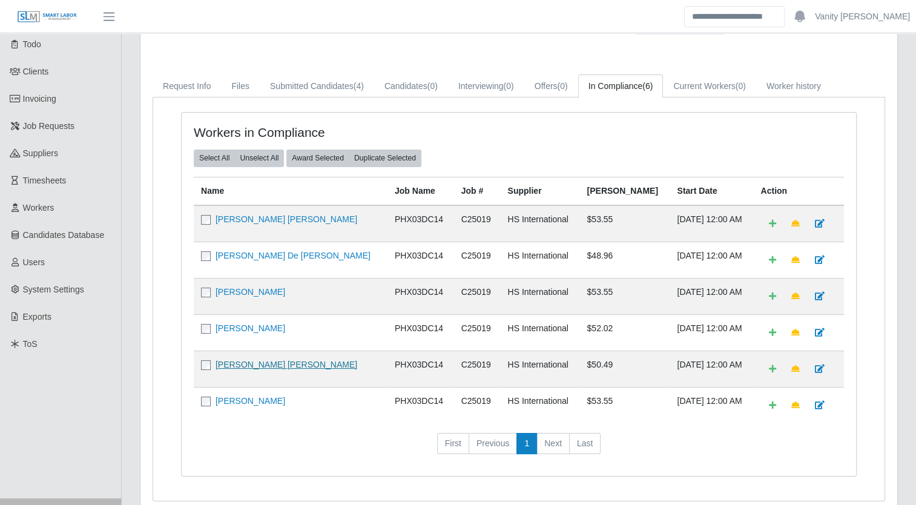
click at [308, 360] on link "[PERSON_NAME] [PERSON_NAME]" at bounding box center [286, 365] width 142 height 10
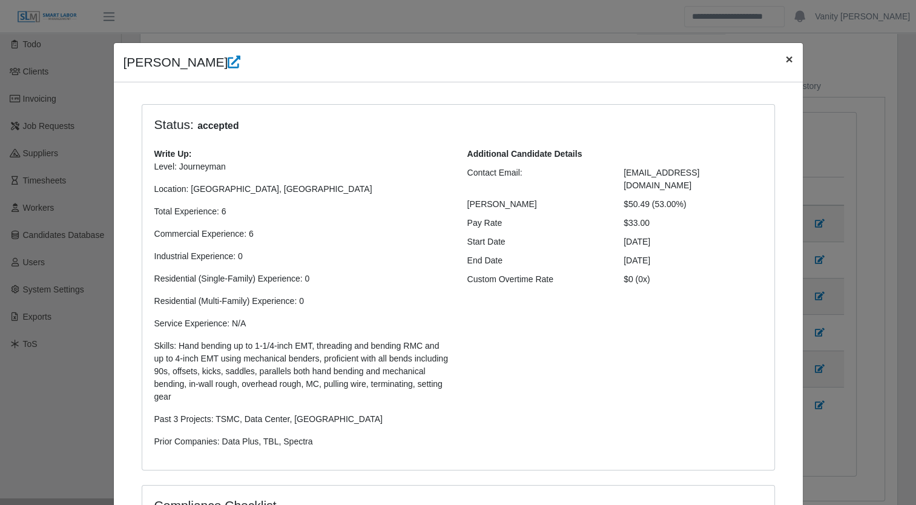
click at [785, 59] on span "×" at bounding box center [788, 59] width 7 height 14
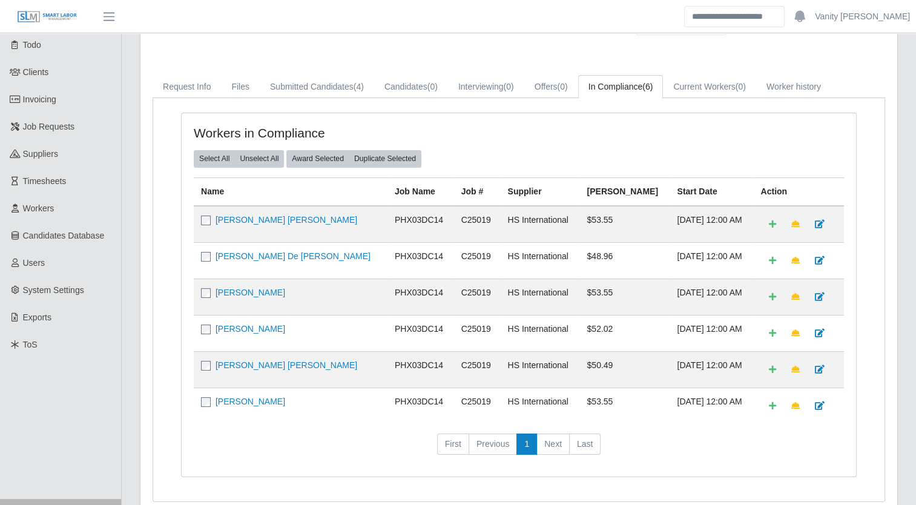
scroll to position [61, 0]
click at [297, 244] on td "[PERSON_NAME] De [PERSON_NAME]" at bounding box center [291, 260] width 194 height 36
click at [297, 255] on link "[PERSON_NAME] De [PERSON_NAME]" at bounding box center [292, 256] width 155 height 10
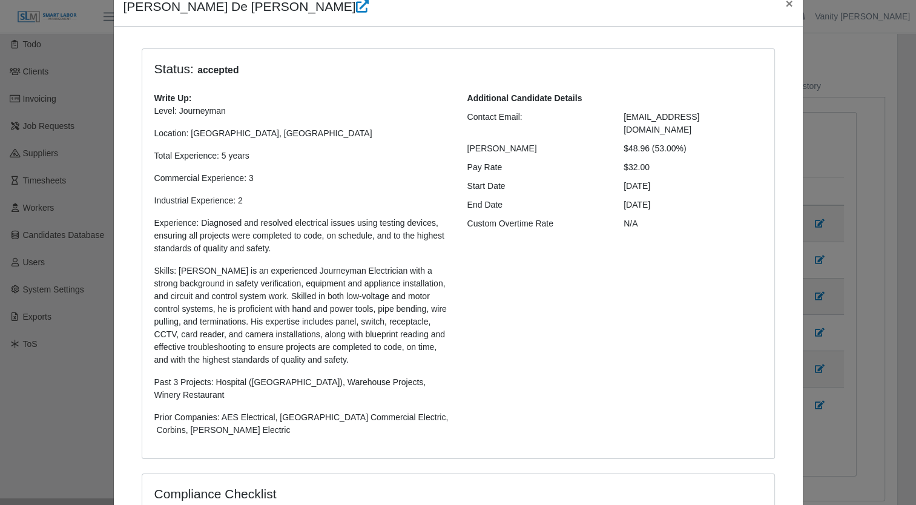
scroll to position [0, 0]
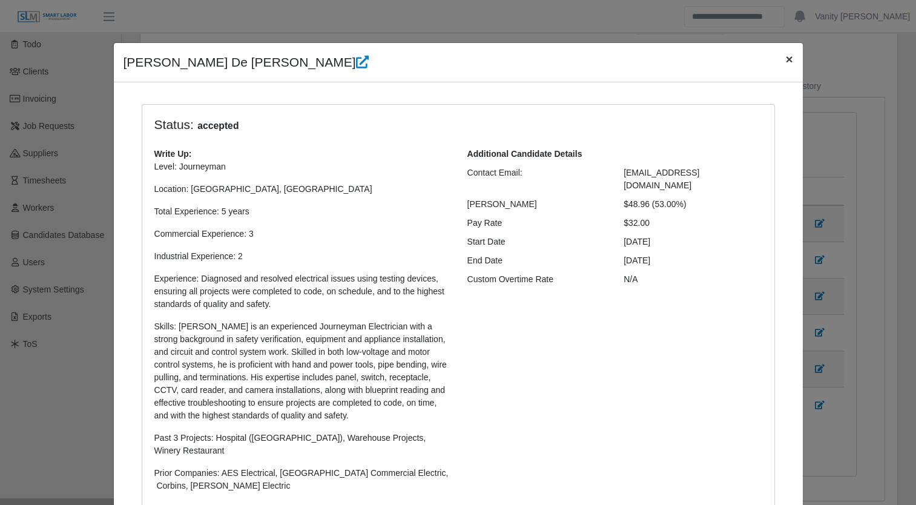
click at [785, 59] on span "×" at bounding box center [788, 59] width 7 height 14
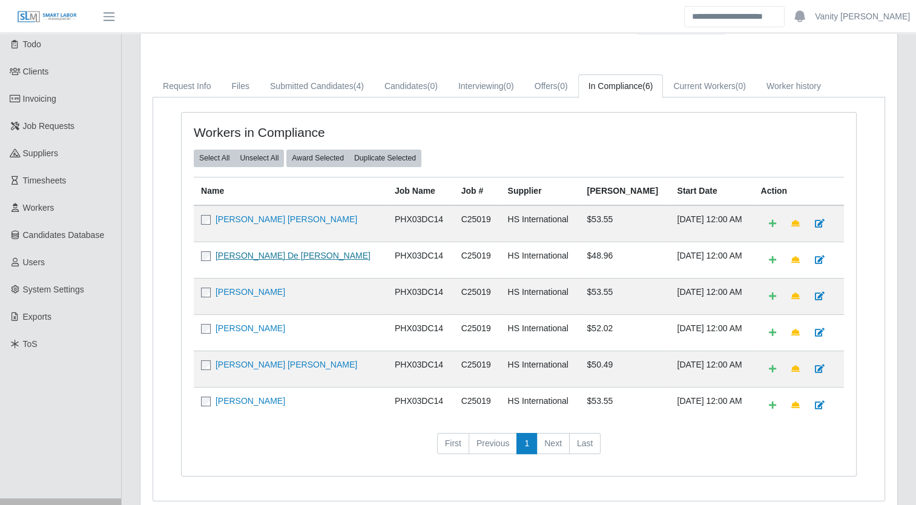
click at [293, 255] on link "[PERSON_NAME] De [PERSON_NAME]" at bounding box center [292, 256] width 155 height 10
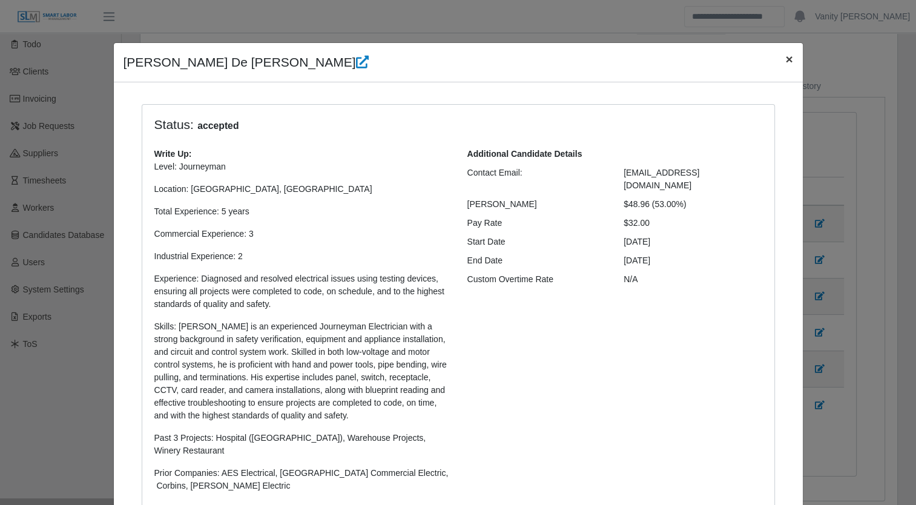
click at [785, 59] on span "×" at bounding box center [788, 59] width 7 height 14
